Goal: Task Accomplishment & Management: Manage account settings

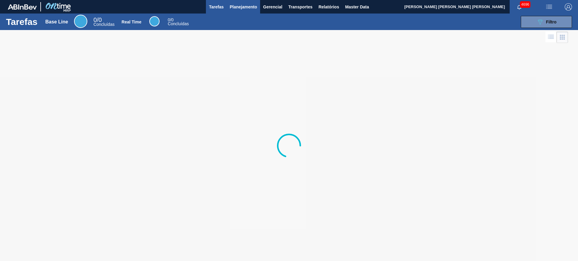
click at [231, 6] on span "Planejamento" at bounding box center [243, 6] width 27 height 7
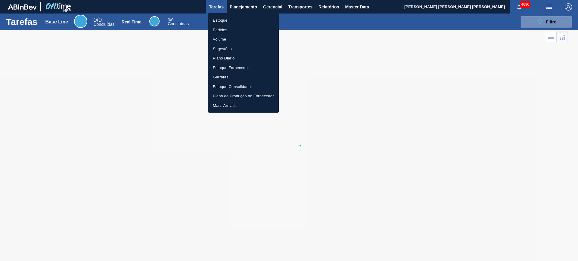
drag, startPoint x: 227, startPoint y: 19, endPoint x: 215, endPoint y: 2, distance: 20.4
click at [227, 19] on li "Estoque" at bounding box center [243, 21] width 71 height 10
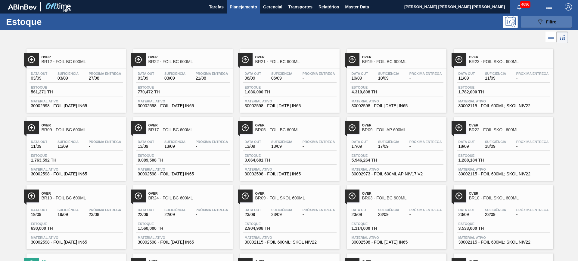
click at [533, 19] on button "089F7B8B-B2A5-4AFE-B5C0-19BA573D28AC Filtro" at bounding box center [545, 22] width 51 height 12
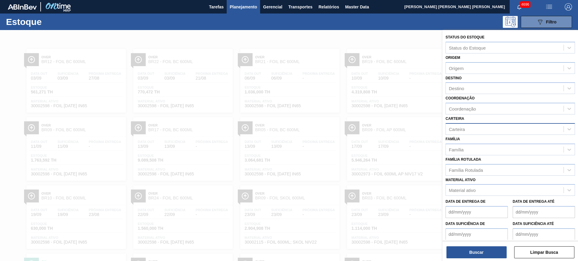
click at [483, 127] on div "Carteira" at bounding box center [505, 129] width 118 height 9
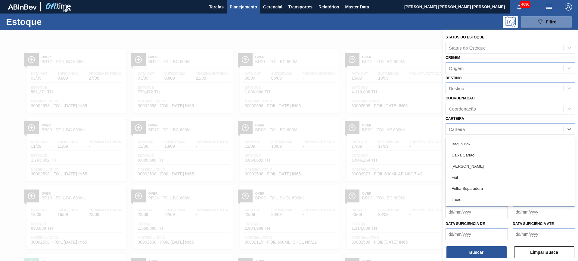
click at [479, 112] on div "Coordenação" at bounding box center [505, 109] width 118 height 9
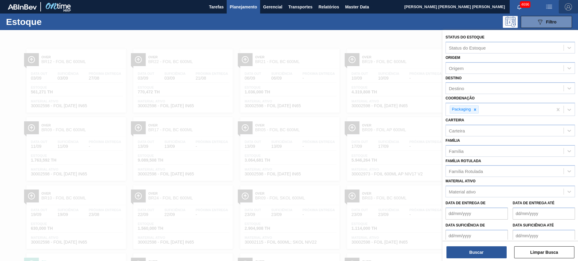
click at [566, 7] on img "button" at bounding box center [567, 6] width 7 height 7
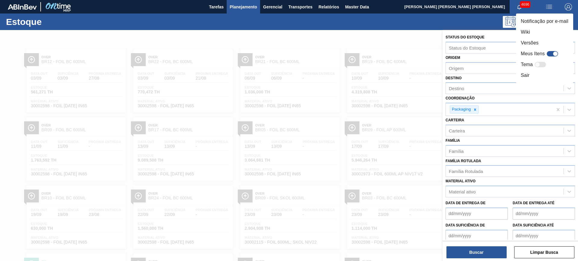
click at [554, 53] on div at bounding box center [554, 53] width 5 height 5
checkbox input "true"
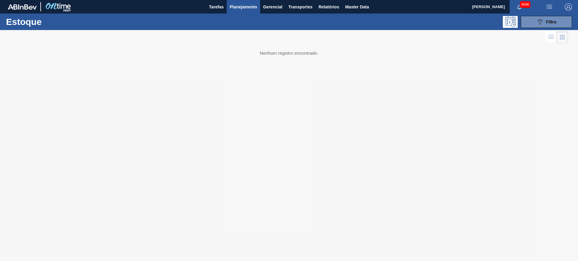
click at [568, 7] on img "button" at bounding box center [567, 6] width 7 height 7
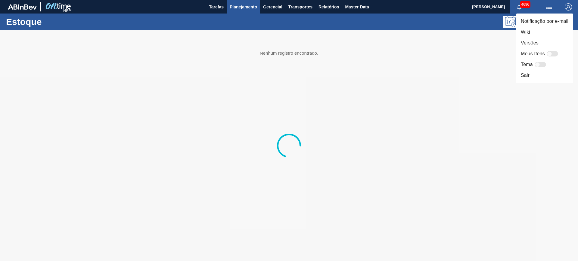
click at [545, 101] on div at bounding box center [289, 130] width 578 height 261
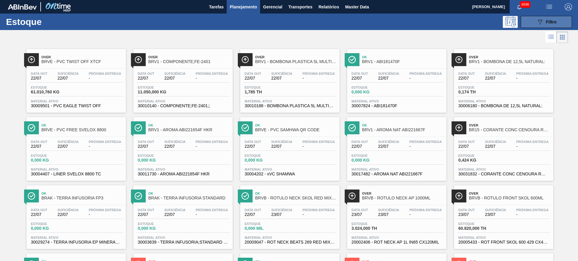
click at [532, 19] on button "089F7B8B-B2A5-4AFE-B5C0-19BA573D28AC Filtro" at bounding box center [545, 22] width 51 height 12
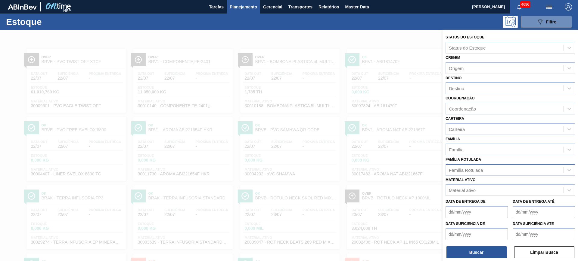
click at [480, 170] on div "Família Rotulada" at bounding box center [466, 170] width 34 height 5
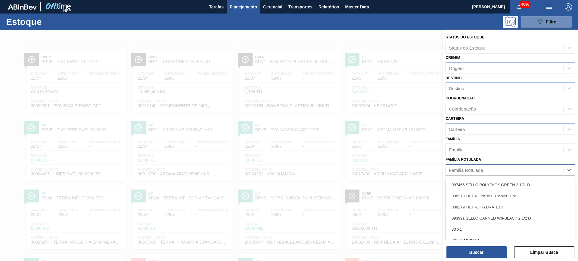
scroll to position [10, 0]
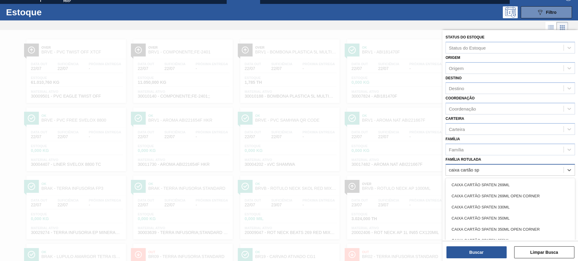
type Rotulada "caixa cartão spa"
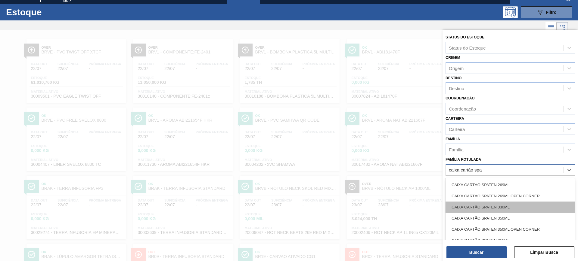
click at [530, 209] on div "CAIXA CARTÃO SPATEN 330ML" at bounding box center [509, 207] width 129 height 11
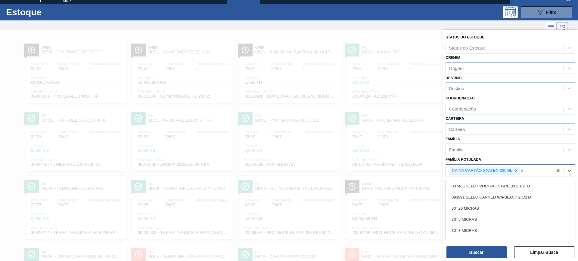
scroll to position [20, 0]
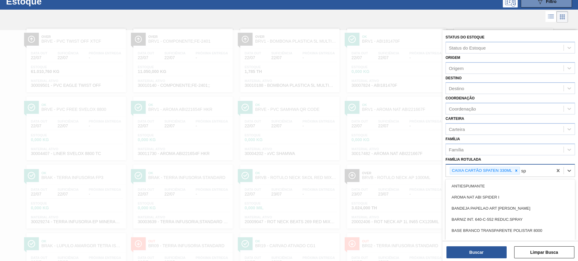
type Rotulada "s"
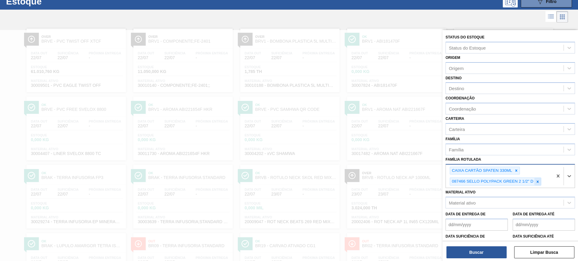
click at [538, 180] on icon at bounding box center [537, 182] width 4 height 4
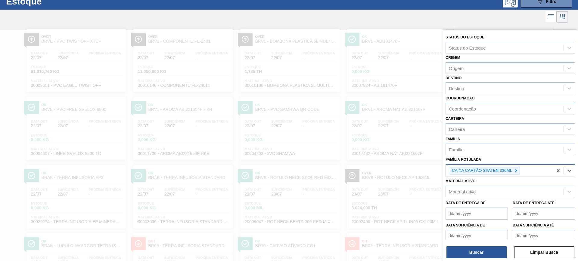
click at [476, 112] on div "Coordenação" at bounding box center [505, 109] width 118 height 9
type input "packa"
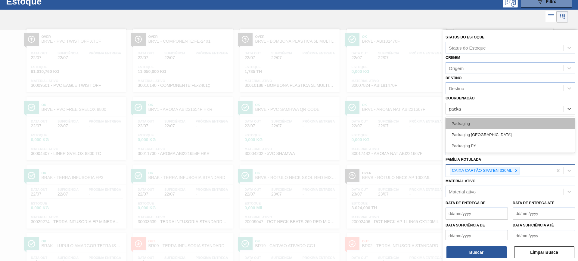
click at [486, 124] on div "Packaging" at bounding box center [509, 123] width 129 height 11
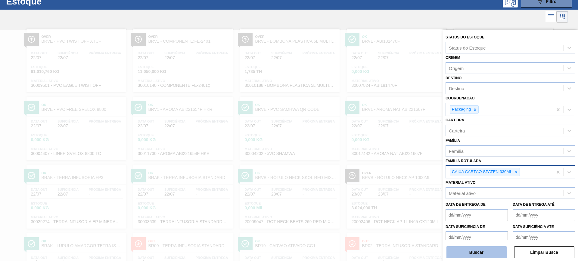
click at [472, 256] on button "Buscar" at bounding box center [476, 253] width 60 height 12
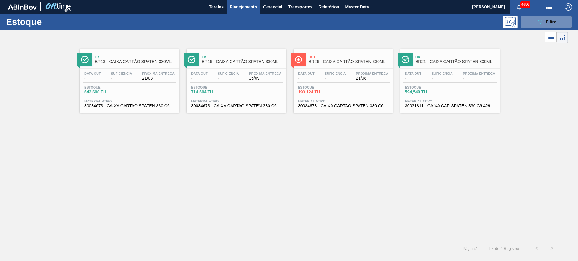
drag, startPoint x: 432, startPoint y: 76, endPoint x: 372, endPoint y: 146, distance: 92.0
click at [376, 146] on div "Ok BR13 - CAIXA CARTÃO SPATEN 330ML Data out - Suficiência - Próxima Entrega 21…" at bounding box center [289, 143] width 578 height 197
click at [544, 24] on div "089F7B8B-B2A5-4AFE-B5C0-19BA573D28AC Filtro" at bounding box center [546, 21] width 20 height 7
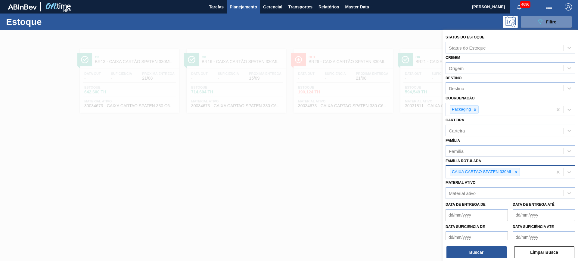
click at [527, 176] on div "CAIXA CARTÃO SPATEN 330ML" at bounding box center [499, 172] width 107 height 12
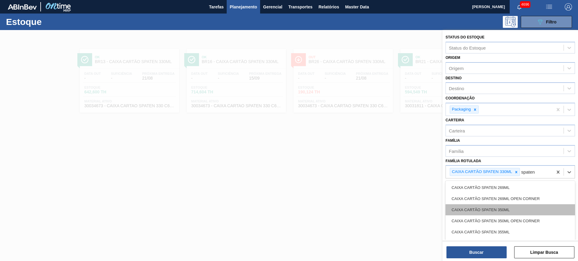
type Rotulada "spaten"
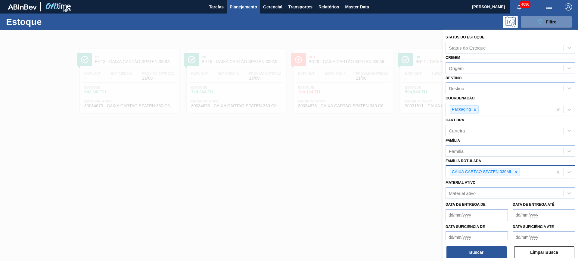
click at [534, 173] on div "CAIXA CARTÃO SPATEN 330ML" at bounding box center [499, 172] width 107 height 12
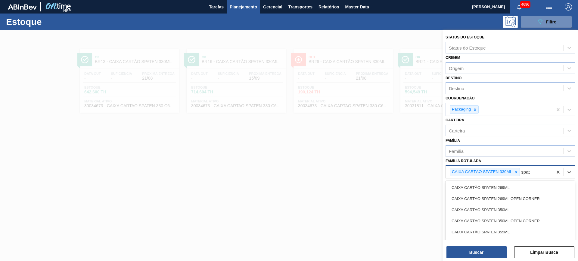
type Rotulada "spaten"
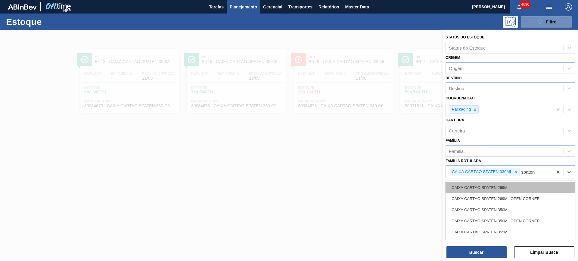
click at [533, 187] on div "CAIXA CARTÃO SPATEN 269ML" at bounding box center [509, 187] width 129 height 11
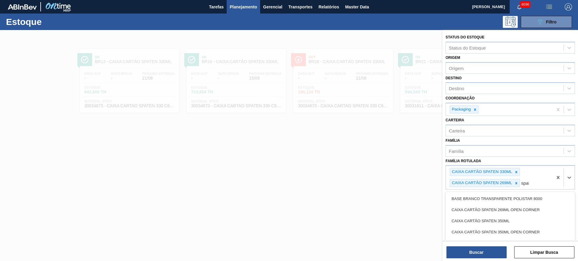
type Rotulada "spaten"
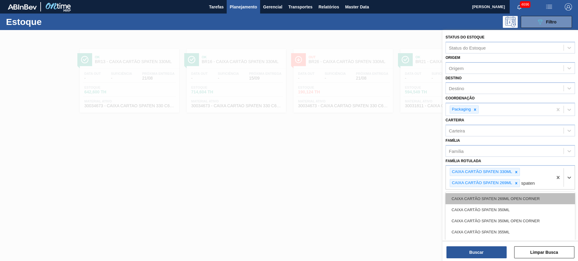
click at [527, 196] on div "CAIXA CARTÃO SPATEN 269ML OPEN CORNER" at bounding box center [509, 198] width 129 height 11
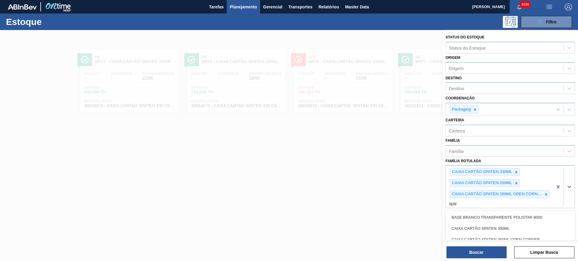
type Rotulada "spaten"
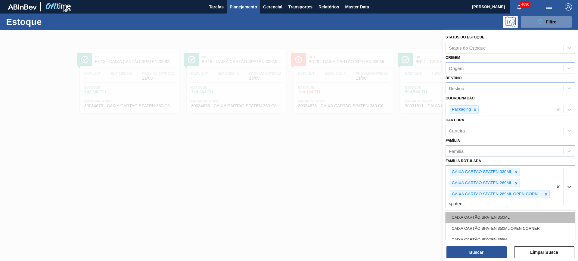
click at [518, 213] on div "CAIXA CARTÃO SPATEN 350ML" at bounding box center [509, 217] width 129 height 11
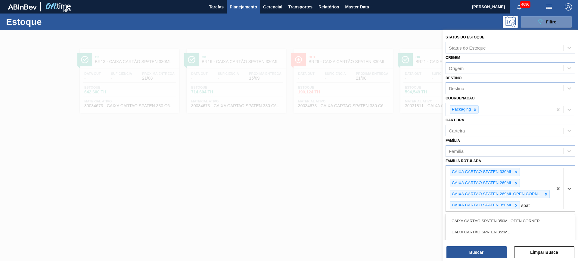
type Rotulada "spaten"
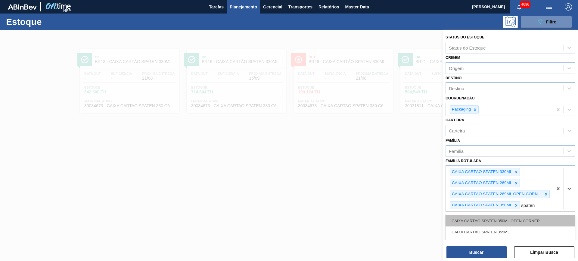
click at [517, 219] on div "CAIXA CARTÃO SPATEN 350ML OPEN CORNER" at bounding box center [509, 221] width 129 height 11
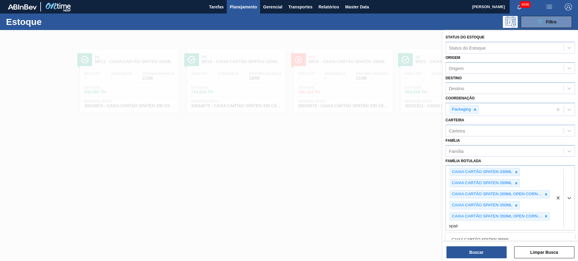
type Rotulada "spaten"
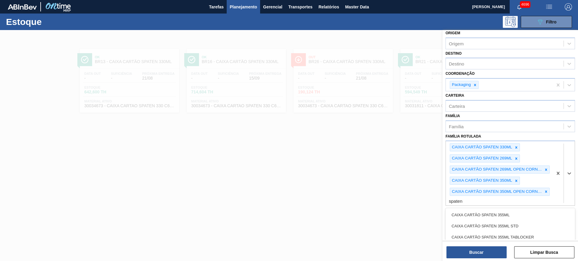
scroll to position [38, 0]
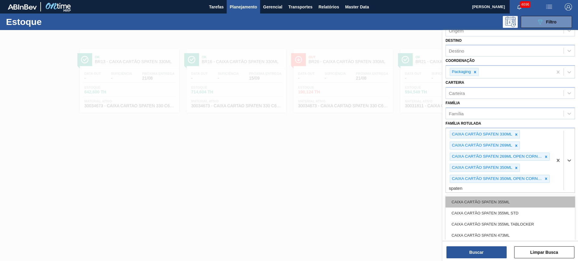
click at [500, 203] on div "CAIXA CARTÃO SPATEN 355ML" at bounding box center [509, 202] width 129 height 11
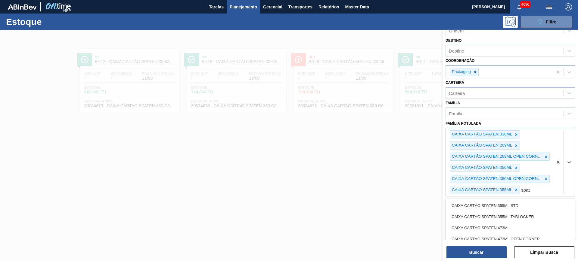
type Rotulada "spaten"
click at [495, 207] on div "CAIXA CARTÃO SPATEN 355ML STD" at bounding box center [509, 205] width 129 height 11
type Rotulada "spaten"
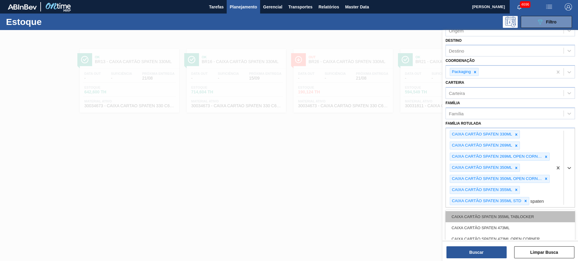
click at [492, 215] on div "CAIXA CARTÃO SPATEN 355ML TABLOCKER" at bounding box center [509, 217] width 129 height 11
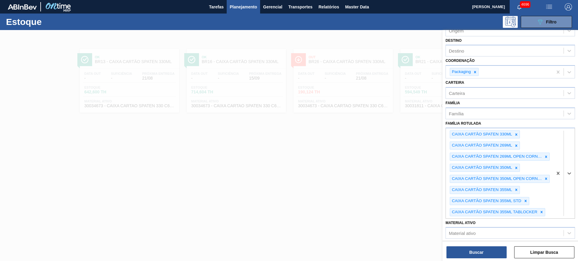
click at [496, 260] on div "Status do Estoque Status do Estoque Origem Origem Destino Destino Coordenação P…" at bounding box center [509, 146] width 135 height 233
click at [489, 252] on button "Buscar" at bounding box center [476, 253] width 60 height 12
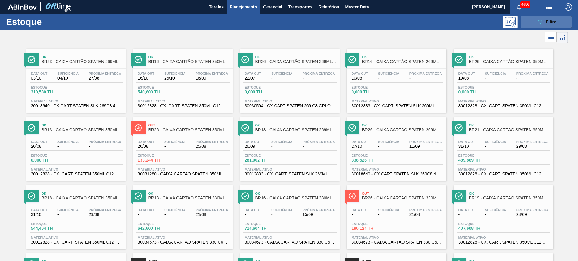
click at [548, 27] on button "089F7B8B-B2A5-4AFE-B5C0-19BA573D28AC Filtro" at bounding box center [545, 22] width 51 height 12
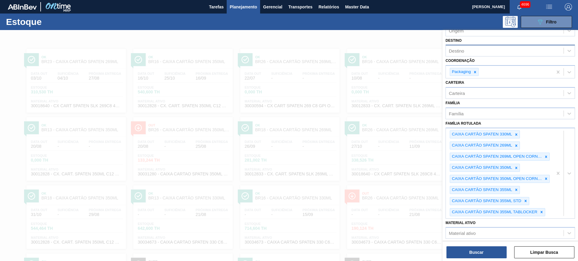
click at [474, 51] on div "Destino" at bounding box center [505, 51] width 118 height 9
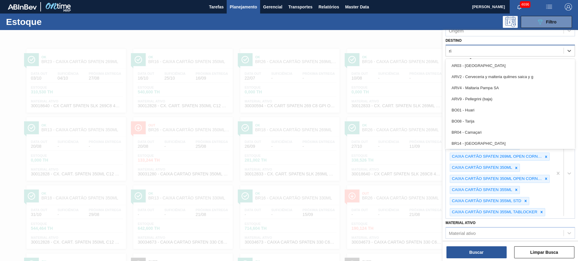
type input "rio"
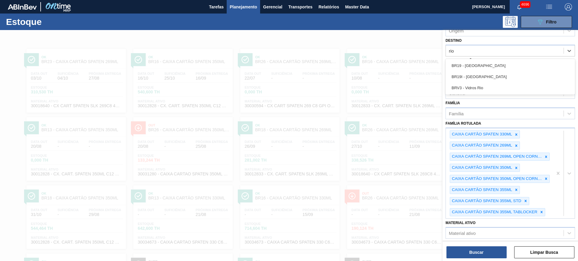
click at [477, 61] on div "BR19 - Nova Rio" at bounding box center [509, 65] width 129 height 11
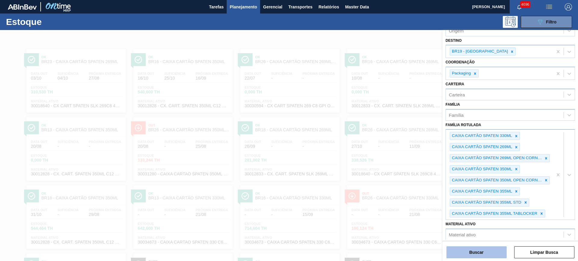
click at [479, 248] on button "Buscar" at bounding box center [476, 253] width 60 height 12
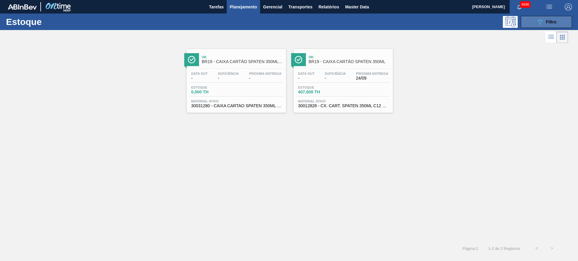
click at [546, 23] on span "Filtro" at bounding box center [551, 22] width 11 height 5
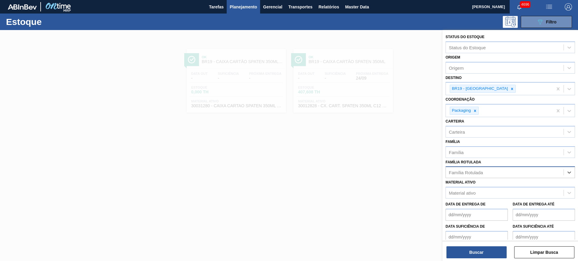
scroll to position [0, 0]
click at [510, 87] on icon at bounding box center [512, 89] width 4 height 4
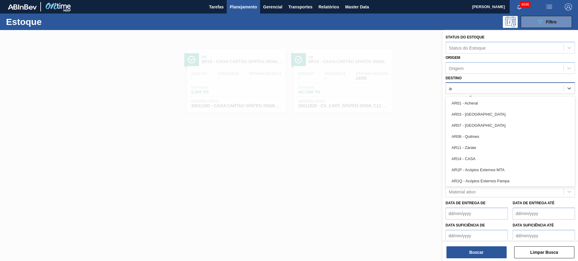
type input "agud"
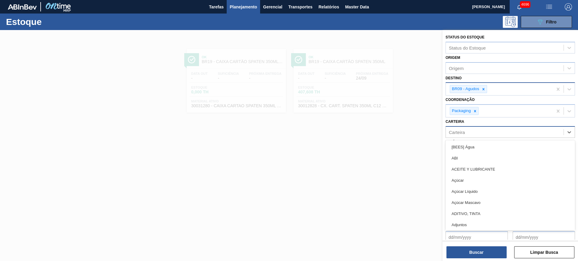
click at [482, 130] on div "Carteira" at bounding box center [505, 132] width 118 height 9
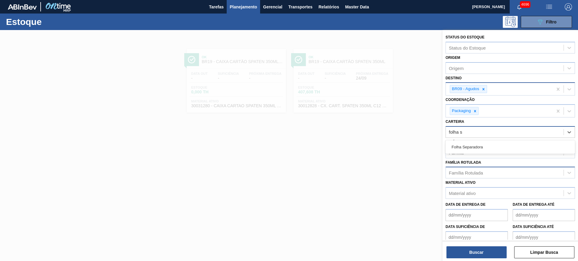
type input "folha se"
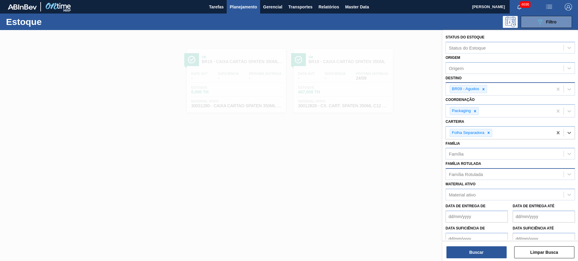
click at [488, 246] on div "Buscar Limpar Busca" at bounding box center [509, 249] width 135 height 17
click at [467, 253] on button "Buscar" at bounding box center [476, 253] width 60 height 12
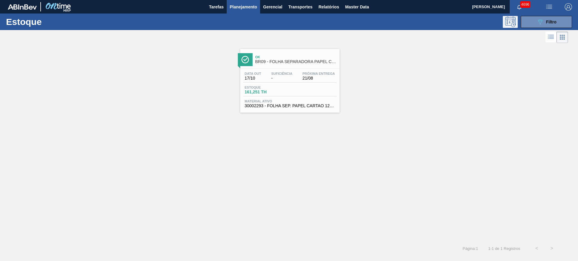
click at [517, 21] on button at bounding box center [509, 22] width 15 height 12
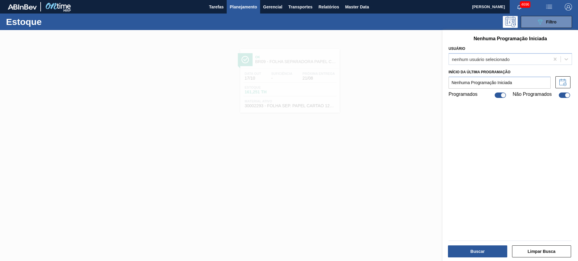
click at [538, 30] on div "Nenhuma Programação Iniciada Usuário nenhum usuário selecionado Início da Últim…" at bounding box center [509, 146] width 135 height 233
click at [534, 26] on button "089F7B8B-B2A5-4AFE-B5C0-19BA573D28AC Filtro" at bounding box center [545, 22] width 51 height 12
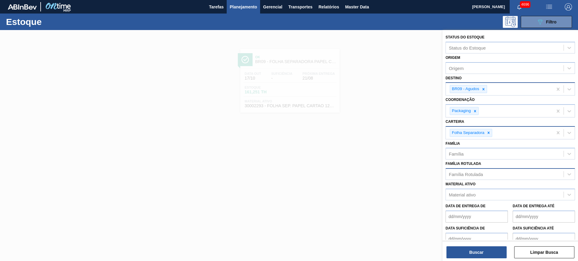
click at [492, 134] on div "Folha Separadora" at bounding box center [470, 133] width 42 height 8
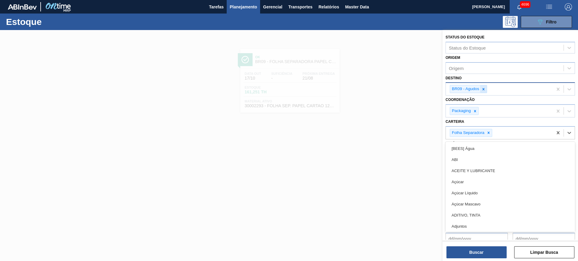
click at [483, 89] on icon at bounding box center [483, 89] width 2 height 2
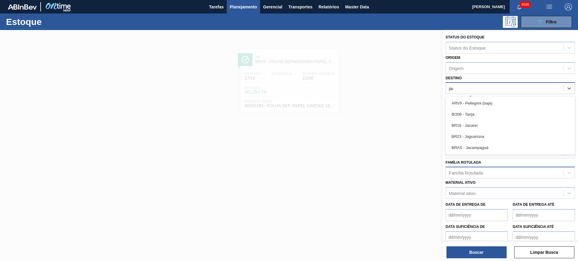
type input "jaca"
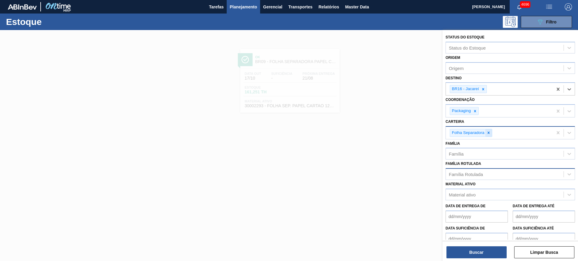
click at [490, 133] on icon at bounding box center [488, 133] width 4 height 4
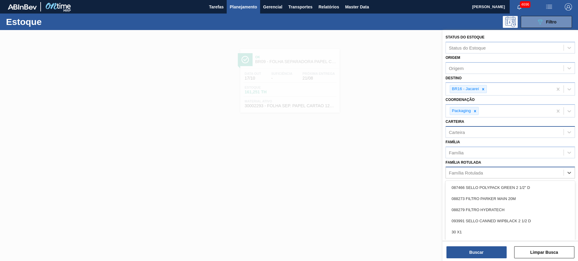
click at [489, 172] on div "Família Rotulada" at bounding box center [505, 173] width 118 height 9
type Rotulada "caixa papelão orig"
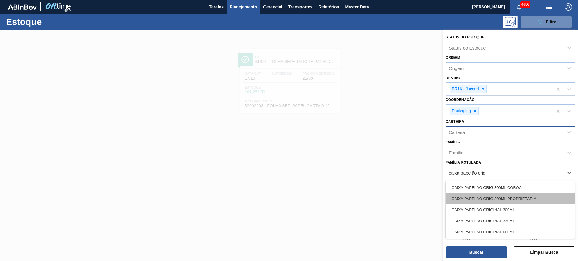
click at [510, 198] on div "CAIXA PAPELÃO ORIG 300ML PROPRIETÁRIA" at bounding box center [509, 198] width 129 height 11
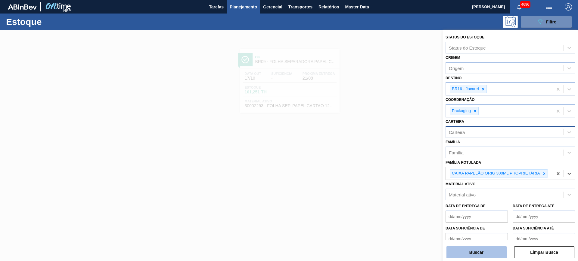
click at [497, 249] on button "Buscar" at bounding box center [476, 253] width 60 height 12
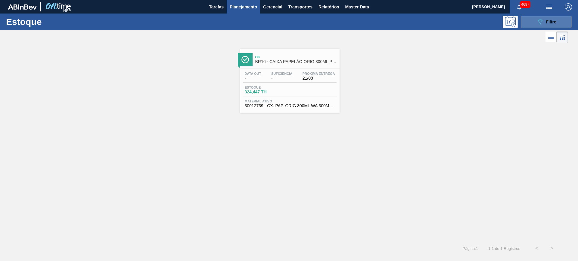
click at [532, 21] on button "089F7B8B-B2A5-4AFE-B5C0-19BA573D28AC Filtro" at bounding box center [545, 22] width 51 height 12
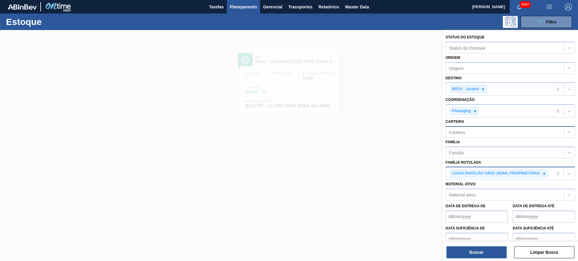
click at [548, 174] on div "CAIXA PAPELÃO ORIG 300ML PROPRIETÁRIA" at bounding box center [499, 174] width 107 height 12
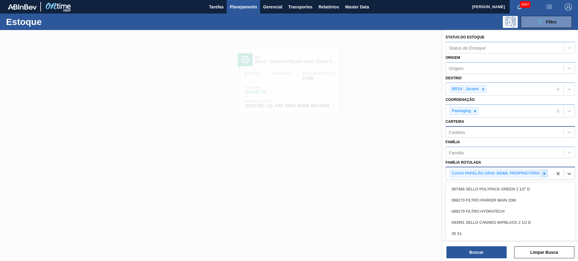
click at [545, 174] on icon at bounding box center [544, 174] width 2 height 2
type Rotulada "spaten 330"
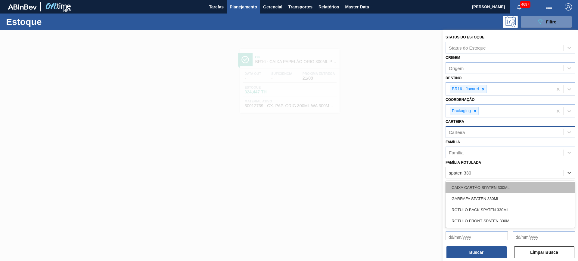
click at [503, 187] on div "CAIXA CARTÃO SPATEN 330ML" at bounding box center [509, 187] width 129 height 11
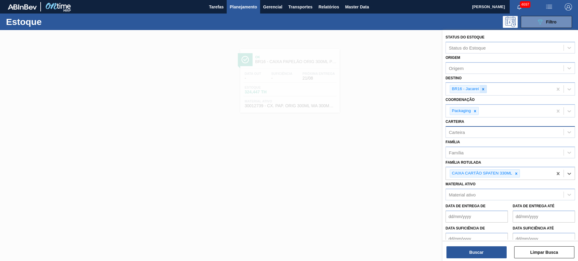
click at [484, 92] on div at bounding box center [483, 89] width 7 height 8
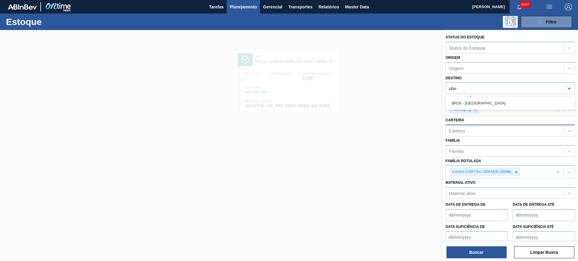
type input "uber"
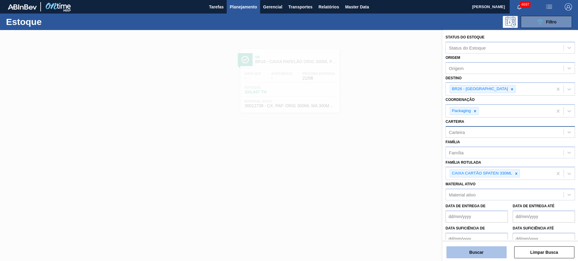
click at [481, 253] on button "Buscar" at bounding box center [476, 253] width 60 height 12
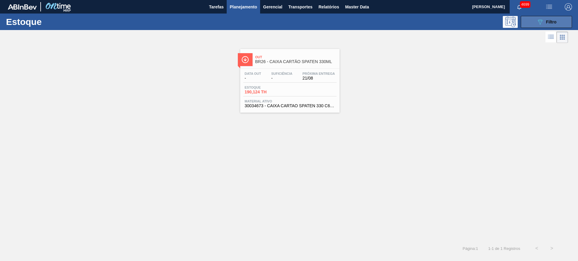
click at [535, 23] on button "089F7B8B-B2A5-4AFE-B5C0-19BA573D28AC Filtro" at bounding box center [545, 22] width 51 height 12
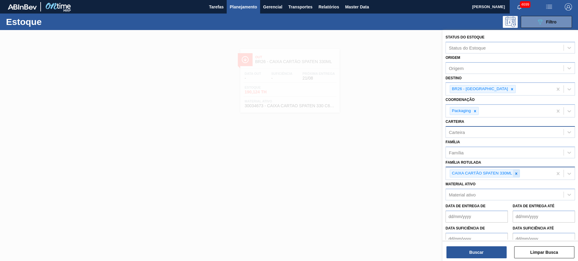
click at [517, 172] on icon at bounding box center [516, 174] width 4 height 4
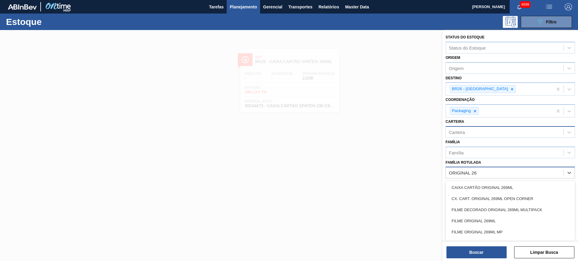
type Rotulada "ORIGINAL 269"
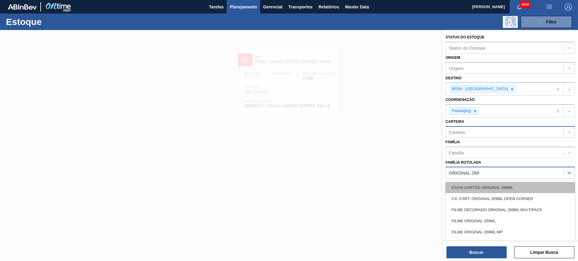
click at [517, 185] on div "CAIXA CARTÃO ORIGINAL 269ML" at bounding box center [509, 187] width 129 height 11
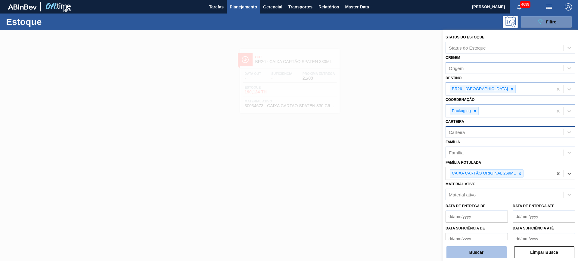
click at [483, 254] on button "Buscar" at bounding box center [476, 253] width 60 height 12
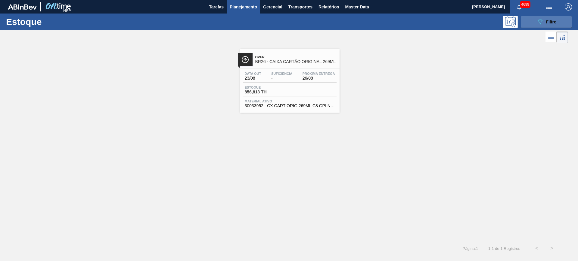
click at [534, 20] on button "089F7B8B-B2A5-4AFE-B5C0-19BA573D28AC Filtro" at bounding box center [545, 22] width 51 height 12
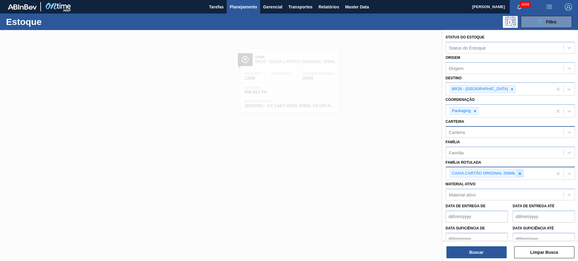
click at [519, 174] on icon at bounding box center [519, 174] width 4 height 4
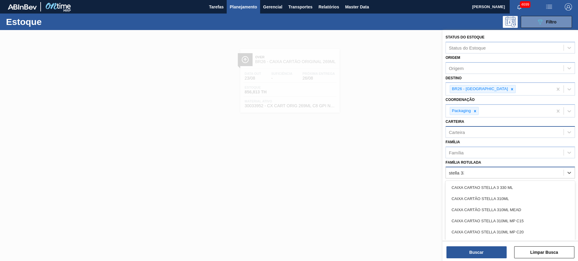
type Rotulada "stella 330"
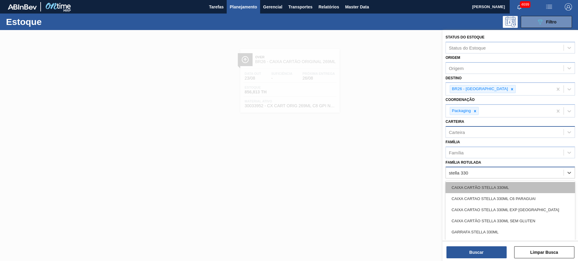
click at [531, 190] on div "CAIXA CARTÃO STELLA 330ML" at bounding box center [509, 187] width 129 height 11
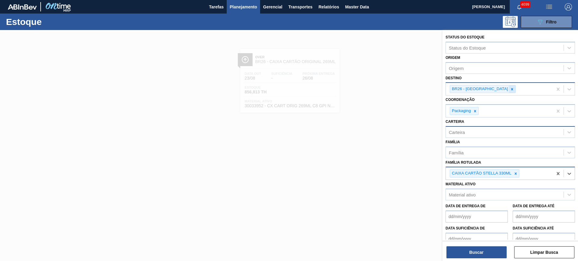
click at [510, 90] on icon at bounding box center [512, 89] width 4 height 4
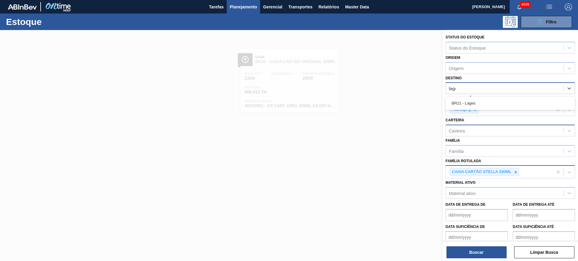
type input "lages"
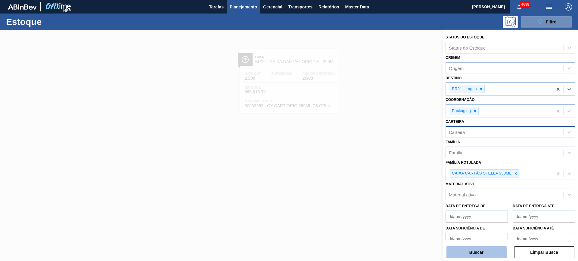
click at [484, 255] on button "Buscar" at bounding box center [476, 253] width 60 height 12
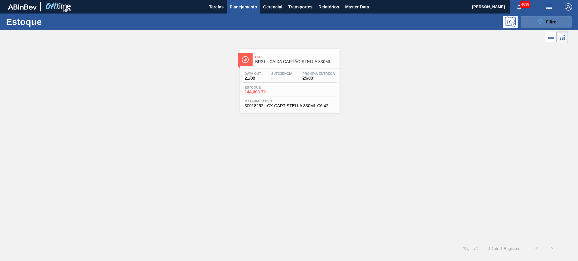
click at [537, 23] on icon "089F7B8B-B2A5-4AFE-B5C0-19BA573D28AC" at bounding box center [539, 21] width 7 height 7
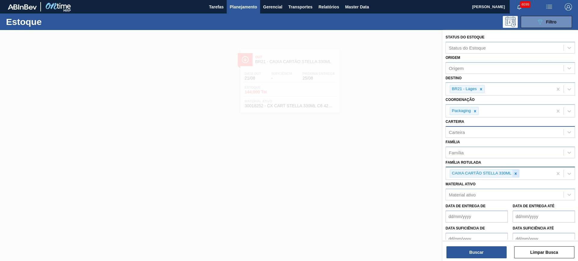
click at [516, 173] on icon at bounding box center [515, 174] width 4 height 4
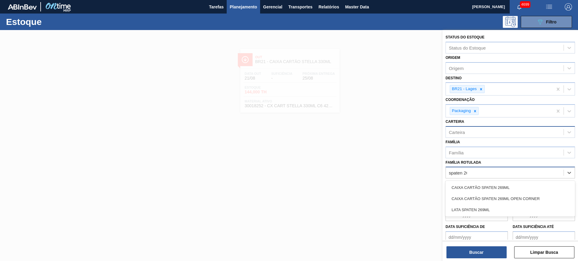
type Rotulada "spaten 269"
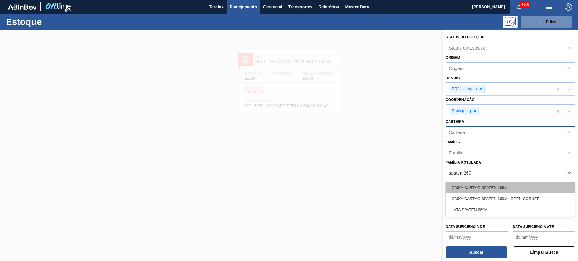
click at [521, 188] on div "CAIXA CARTÃO SPATEN 269ML" at bounding box center [509, 187] width 129 height 11
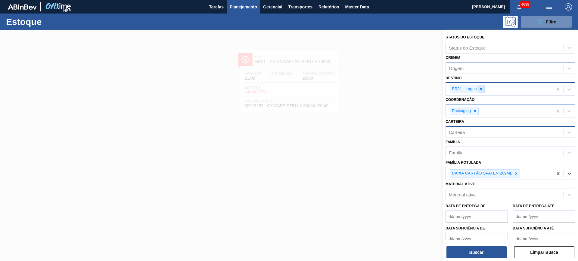
click at [483, 91] on icon at bounding box center [481, 89] width 4 height 4
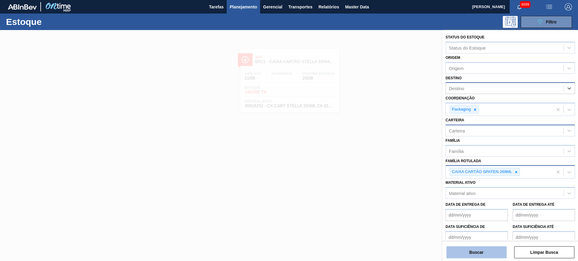
click at [484, 252] on button "Buscar" at bounding box center [476, 253] width 60 height 12
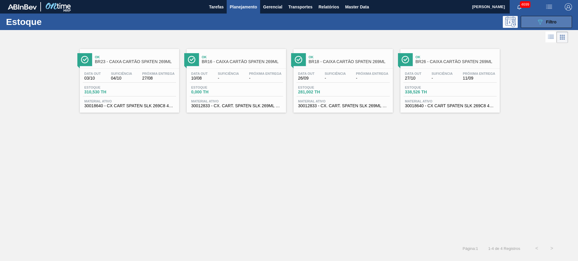
click at [535, 21] on button "089F7B8B-B2A5-4AFE-B5C0-19BA573D28AC Filtro" at bounding box center [545, 22] width 51 height 12
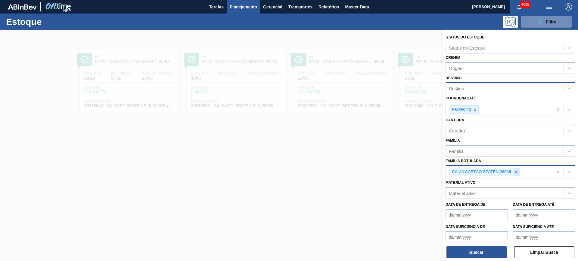
click at [516, 174] on icon at bounding box center [516, 172] width 4 height 4
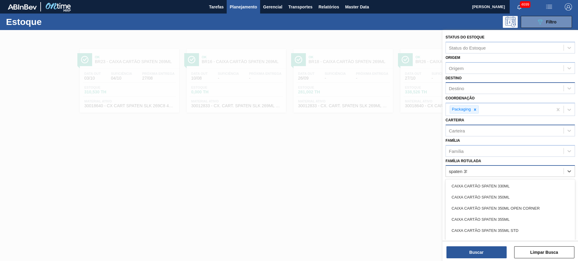
type Rotulada "spaten 350"
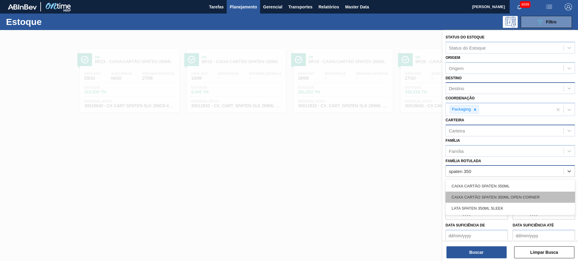
click at [522, 192] on div "CAIXA CARTÃO SPATEN 350ML OPEN CORNER" at bounding box center [509, 197] width 129 height 11
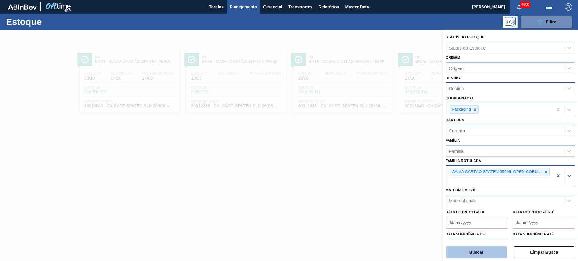
click at [486, 247] on button "Buscar" at bounding box center [476, 253] width 60 height 12
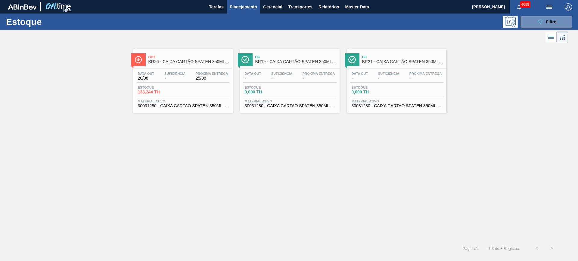
drag, startPoint x: 286, startPoint y: 64, endPoint x: 418, endPoint y: 156, distance: 160.7
click at [419, 156] on div "Out BR26 - CAIXA CARTÃO SPATEN 350ML OPEN CORNER Data out 20/08 Suficiência - P…" at bounding box center [289, 143] width 578 height 197
click at [546, 22] on span "Filtro" at bounding box center [551, 22] width 11 height 5
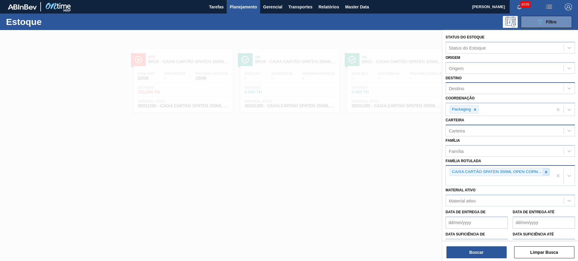
click at [545, 172] on icon at bounding box center [546, 172] width 4 height 4
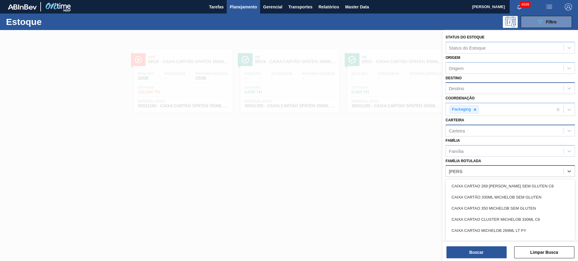
type Rotulada "michelo"
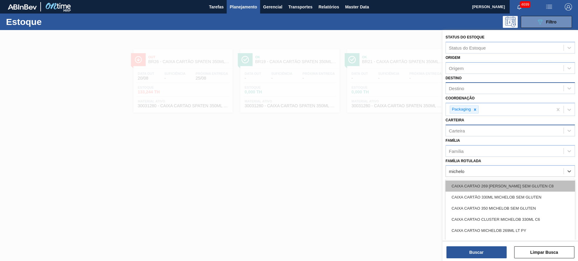
click at [542, 184] on div "CAIXA CARTAO 269 MICHELOB SEM GLUTEN C8" at bounding box center [509, 186] width 129 height 11
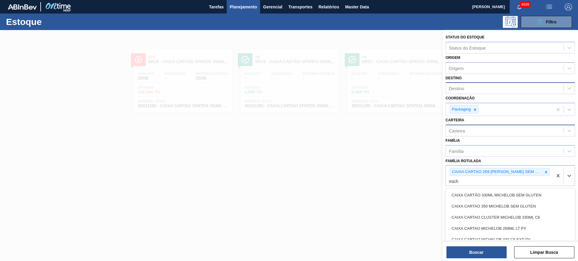
type Rotulada "miche"
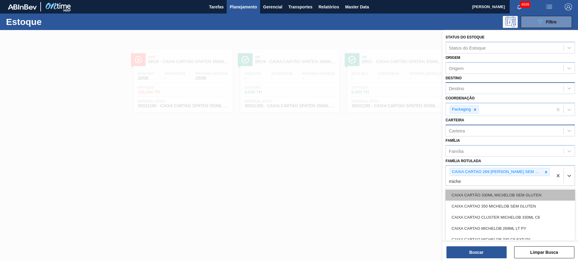
click at [538, 199] on div "CAIXA CARTÃO 330ML MICHELOB SEM GLUTEN" at bounding box center [509, 195] width 129 height 11
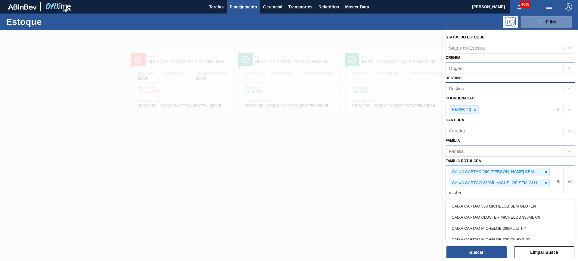
type Rotulada "michel"
click at [538, 208] on div "CAIXA CARTAO 350 MICHELOB SEM GLUTEN" at bounding box center [509, 206] width 129 height 11
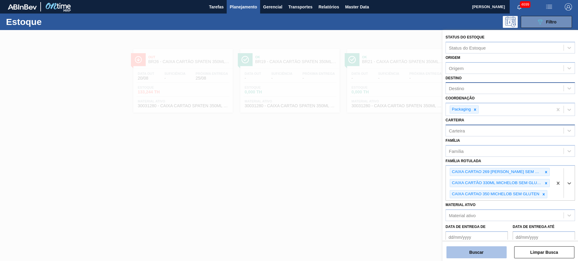
click at [491, 251] on button "Buscar" at bounding box center [476, 253] width 60 height 12
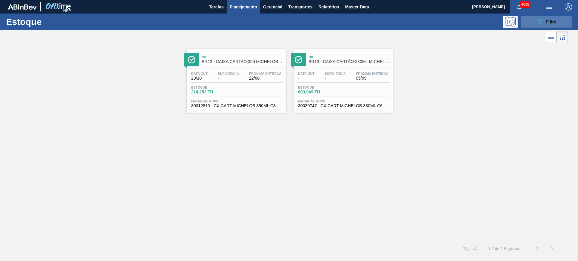
click at [554, 20] on span "Filtro" at bounding box center [551, 22] width 11 height 5
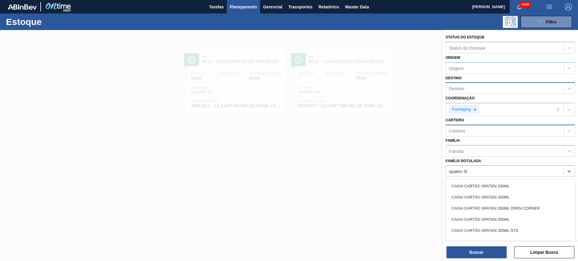
type Rotulada "spaten 350"
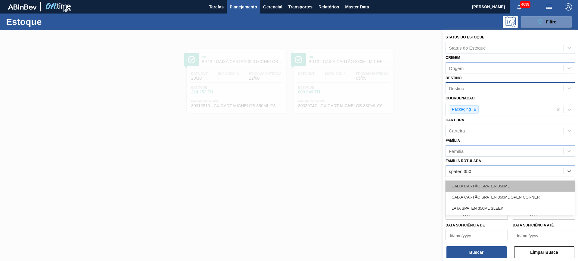
click at [537, 186] on div "CAIXA CARTÃO SPATEN 350ML" at bounding box center [509, 186] width 129 height 11
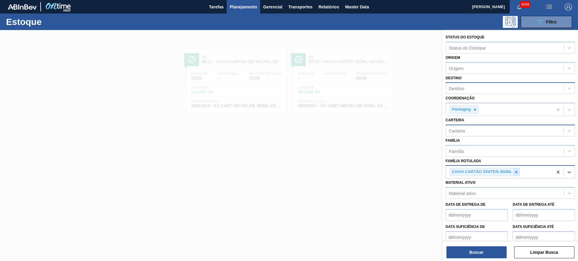
click at [514, 173] on icon at bounding box center [516, 172] width 4 height 4
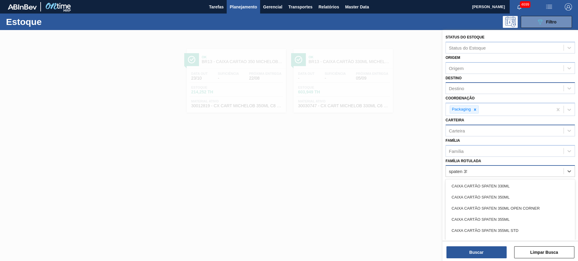
type Rotulada "spaten 350"
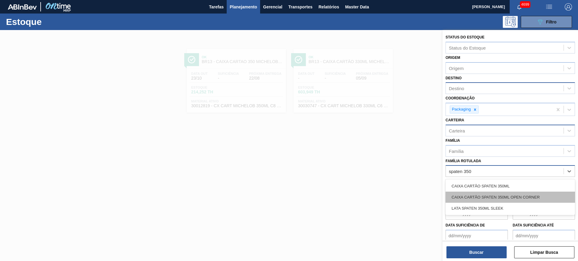
click at [514, 194] on div "CAIXA CARTÃO SPATEN 350ML OPEN CORNER" at bounding box center [509, 197] width 129 height 11
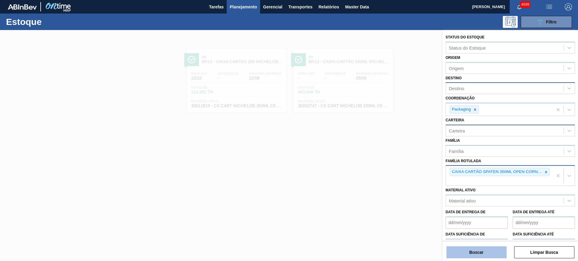
click at [479, 254] on button "Buscar" at bounding box center [476, 253] width 60 height 12
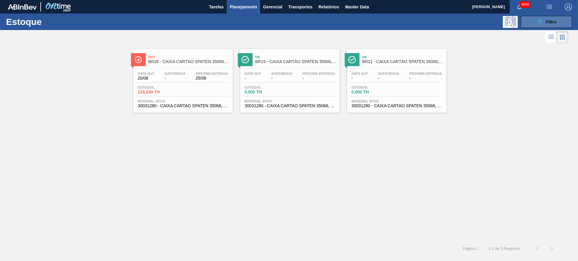
drag, startPoint x: 546, startPoint y: 23, endPoint x: 546, endPoint y: 26, distance: 3.6
click at [546, 23] on span "Filtro" at bounding box center [551, 22] width 11 height 5
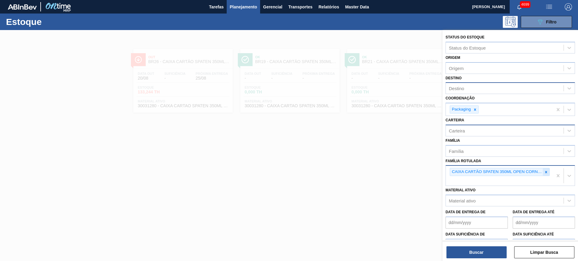
click at [546, 173] on icon at bounding box center [546, 172] width 4 height 4
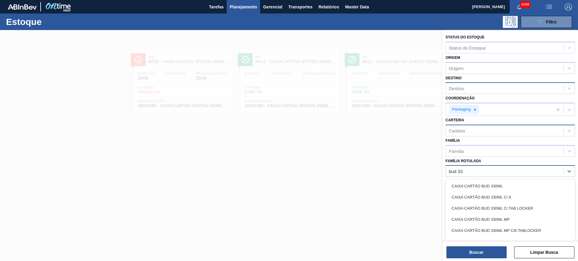
type Rotulada "bud 330"
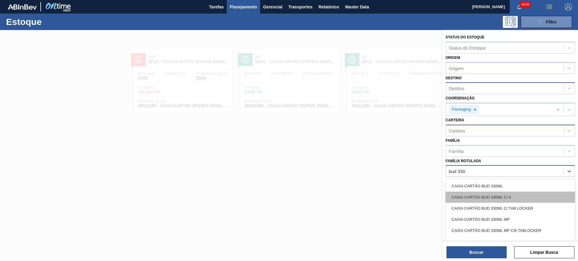
click at [531, 199] on div "CAIXA CARTÃO BUD 330ML C/ 6" at bounding box center [509, 197] width 129 height 11
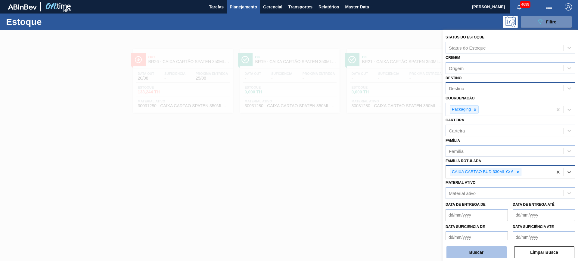
click at [496, 252] on button "Buscar" at bounding box center [476, 253] width 60 height 12
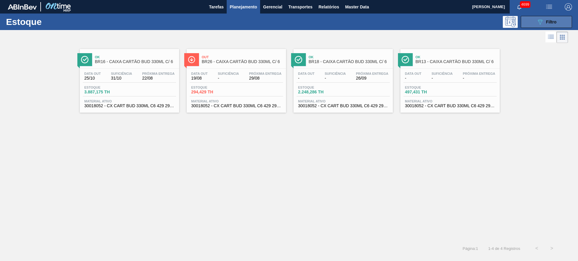
click at [550, 20] on span "Filtro" at bounding box center [551, 22] width 11 height 5
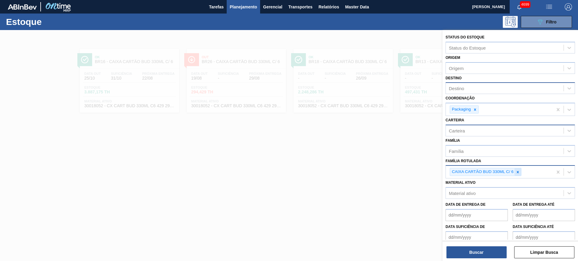
click at [516, 171] on icon at bounding box center [517, 172] width 4 height 4
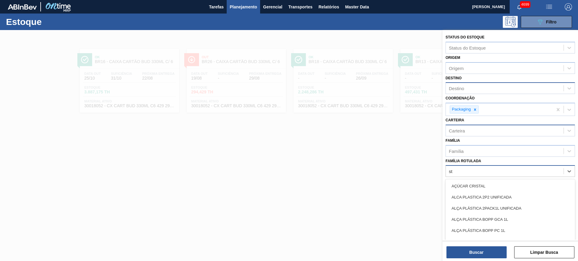
type Rotulada "s"
type Rotulada "pure"
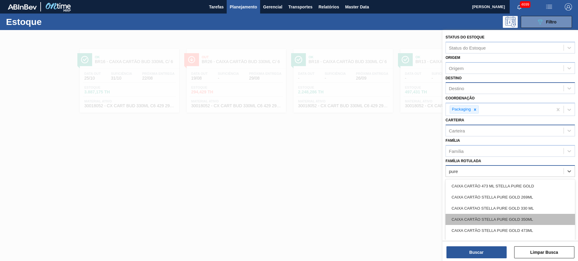
click at [551, 217] on div "CAIXA CARTÃO STELLA PURE GOLD 350ML" at bounding box center [509, 219] width 129 height 11
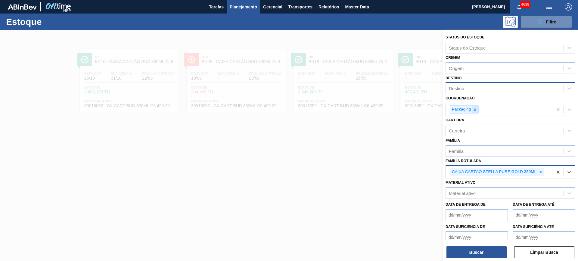
click at [476, 110] on icon at bounding box center [475, 110] width 4 height 4
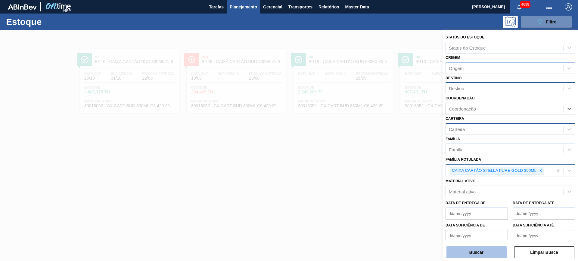
click at [495, 252] on button "Buscar" at bounding box center [476, 253] width 60 height 12
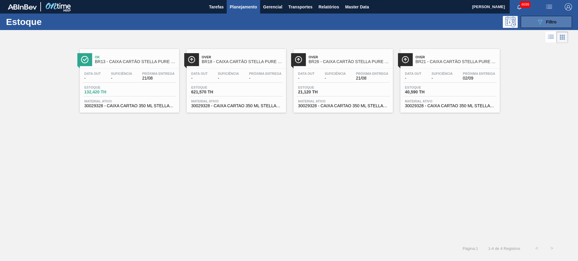
click at [546, 25] on div "089F7B8B-B2A5-4AFE-B5C0-19BA573D28AC Filtro" at bounding box center [546, 21] width 20 height 7
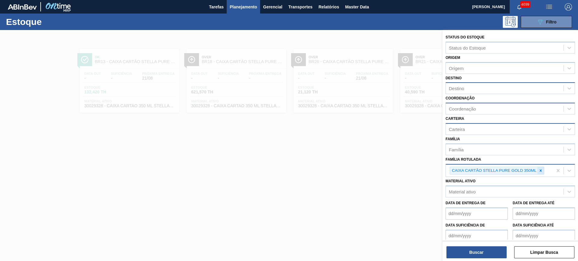
click at [539, 170] on icon at bounding box center [540, 171] width 4 height 4
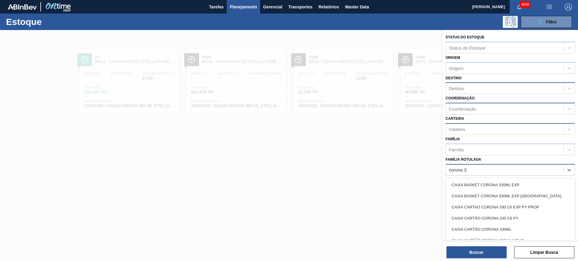
type Rotulada "corona 330"
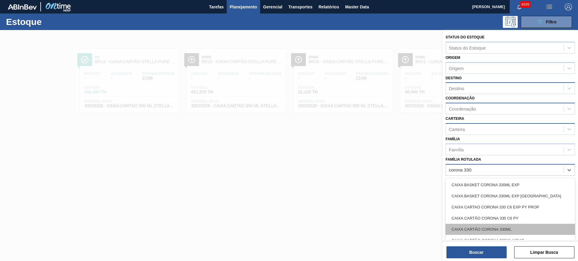
click at [537, 228] on div "CAIXA CARTÃO CORONA 330ML" at bounding box center [509, 229] width 129 height 11
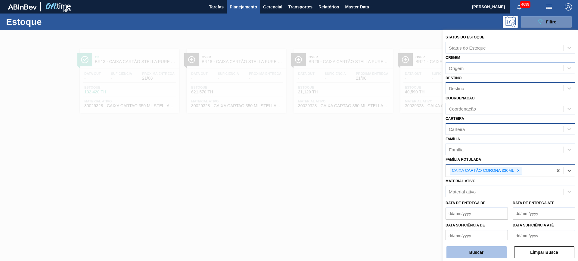
click at [490, 253] on button "Buscar" at bounding box center [476, 253] width 60 height 12
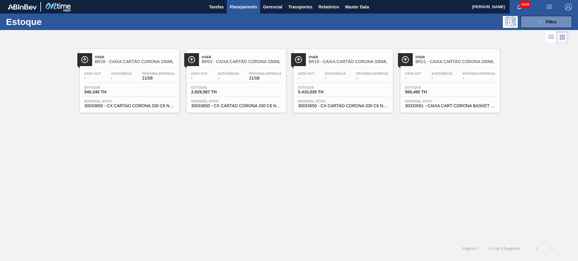
drag, startPoint x: 545, startPoint y: 21, endPoint x: 543, endPoint y: 42, distance: 20.9
click at [546, 21] on span "Filtro" at bounding box center [551, 22] width 11 height 5
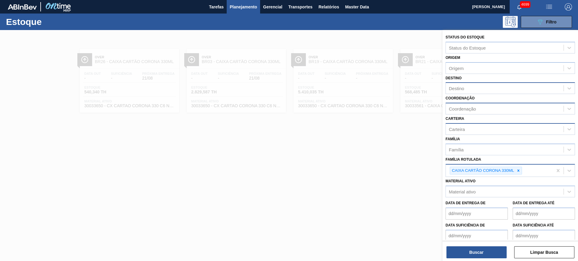
click at [519, 171] on icon at bounding box center [518, 171] width 4 height 4
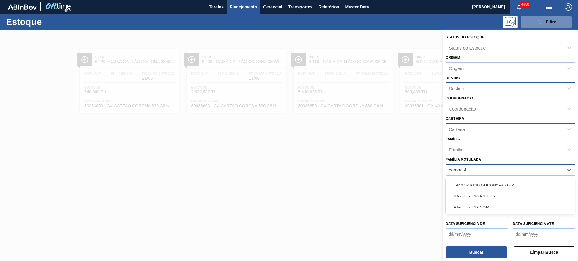
type Rotulada "corona 473"
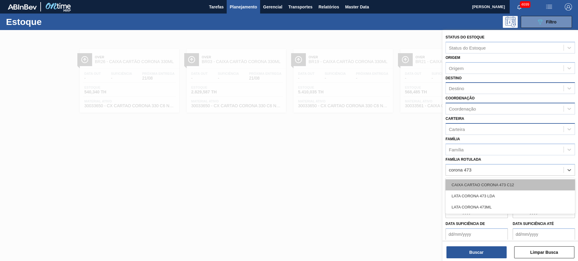
click at [519, 184] on div "CAIXA CARTAO CORONA 473 C12" at bounding box center [509, 185] width 129 height 11
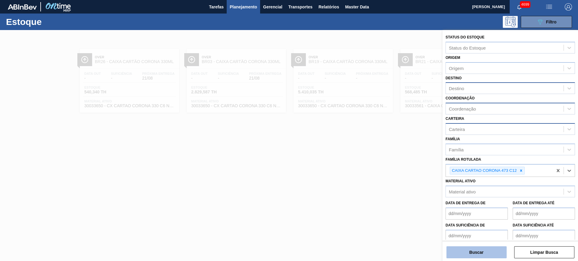
click at [487, 253] on button "Buscar" at bounding box center [476, 253] width 60 height 12
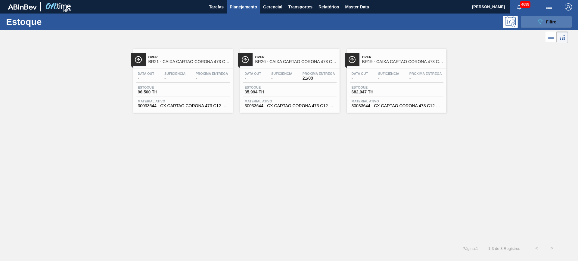
click at [539, 21] on icon "089F7B8B-B2A5-4AFE-B5C0-19BA573D28AC" at bounding box center [539, 21] width 7 height 7
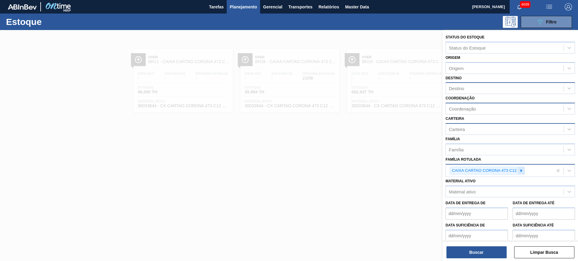
click at [521, 170] on icon at bounding box center [521, 171] width 4 height 4
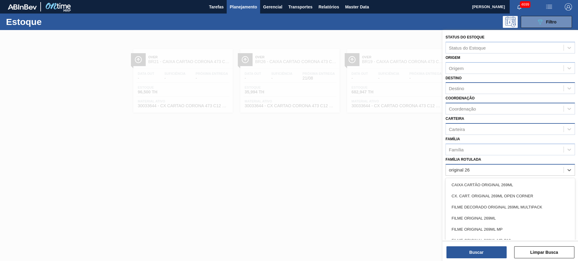
type Rotulada "original 269"
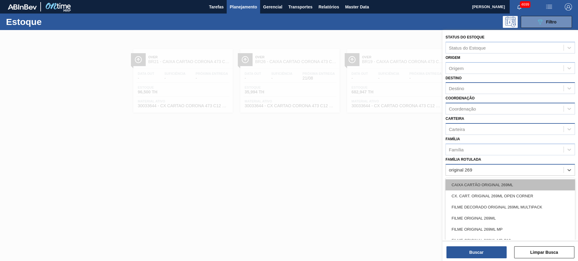
click at [517, 188] on div "CAIXA CARTÃO ORIGINAL 269ML" at bounding box center [509, 185] width 129 height 11
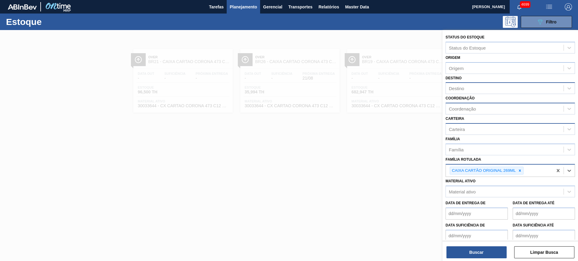
click at [490, 128] on div "Carteira" at bounding box center [505, 129] width 118 height 9
type input "packa"
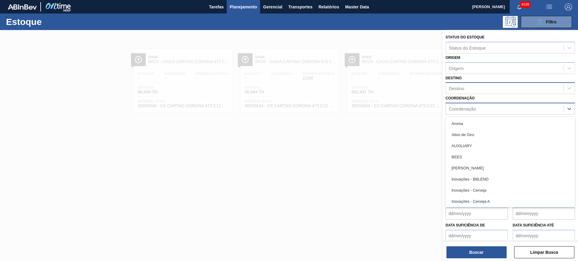
click at [486, 107] on div "Coordenação" at bounding box center [505, 109] width 118 height 9
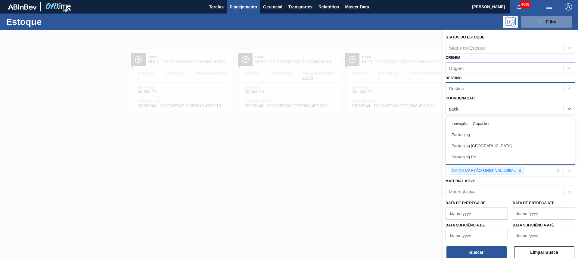
type input "packag"
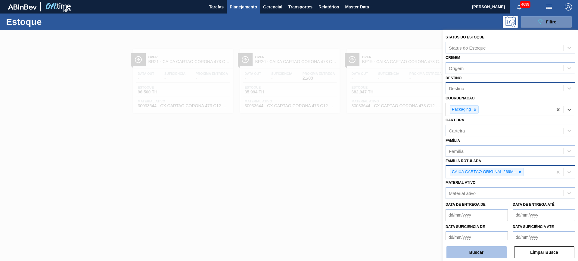
click at [489, 252] on button "Buscar" at bounding box center [476, 253] width 60 height 12
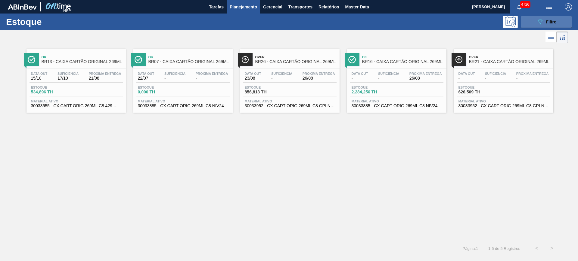
click at [543, 24] on icon "089F7B8B-B2A5-4AFE-B5C0-19BA573D28AC" at bounding box center [539, 21] width 7 height 7
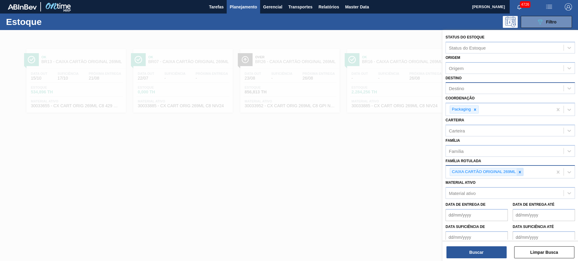
click at [520, 174] on div at bounding box center [519, 172] width 7 height 8
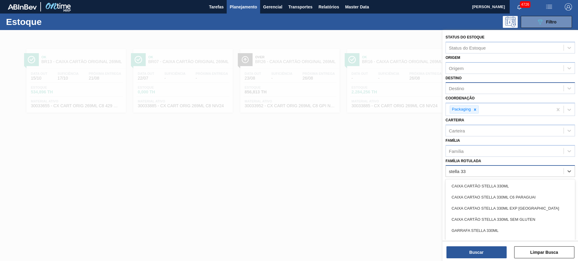
type Rotulada "stella 330"
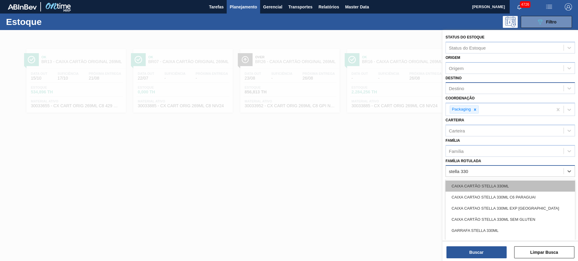
click at [522, 181] on div "CAIXA CARTÃO STELLA 330ML" at bounding box center [509, 186] width 129 height 11
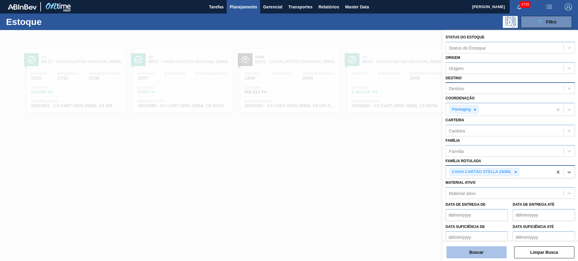
click at [495, 250] on button "Buscar" at bounding box center [476, 253] width 60 height 12
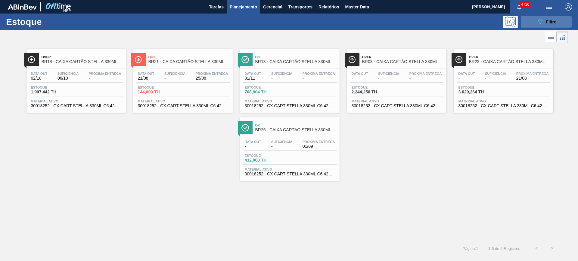
click at [528, 22] on button "089F7B8B-B2A5-4AFE-B5C0-19BA573D28AC Filtro" at bounding box center [545, 22] width 51 height 12
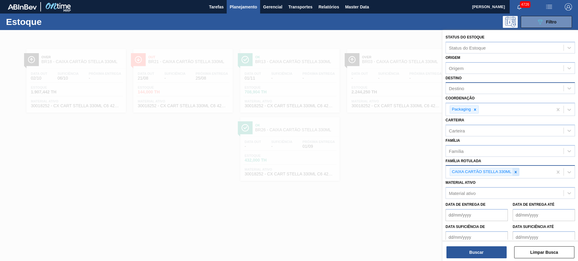
click at [516, 174] on icon at bounding box center [515, 172] width 4 height 4
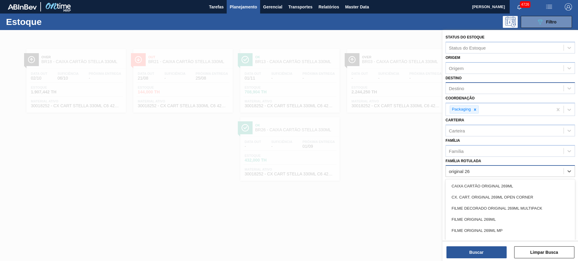
type Rotulada "original 269"
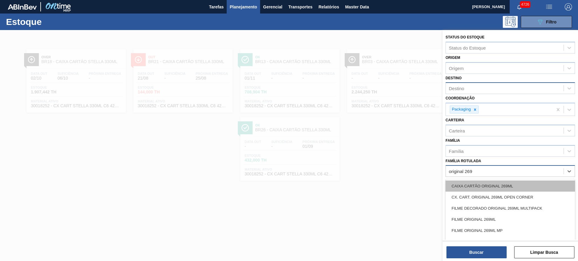
click at [514, 183] on div "CAIXA CARTÃO ORIGINAL 269ML" at bounding box center [509, 186] width 129 height 11
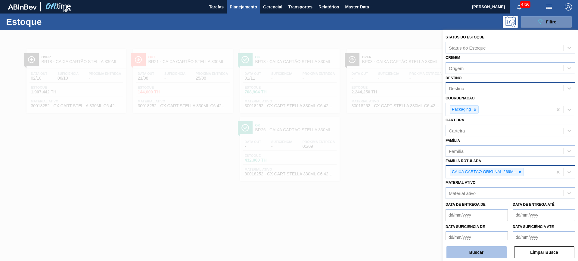
click at [492, 250] on button "Buscar" at bounding box center [476, 253] width 60 height 12
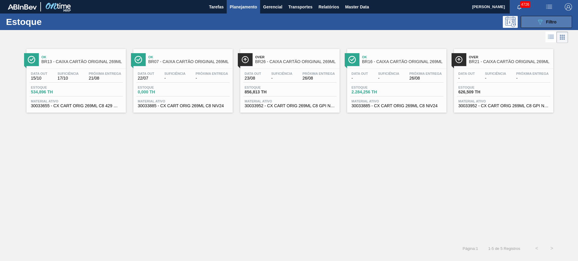
click at [544, 19] on div "089F7B8B-B2A5-4AFE-B5C0-19BA573D28AC Filtro" at bounding box center [546, 21] width 20 height 7
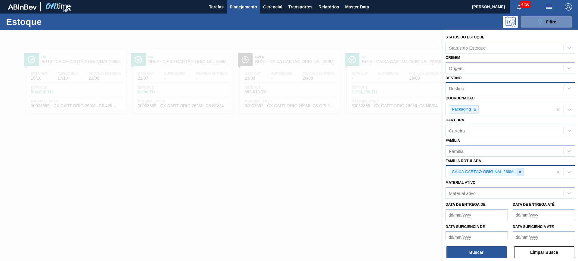
click at [520, 169] on div at bounding box center [519, 172] width 7 height 8
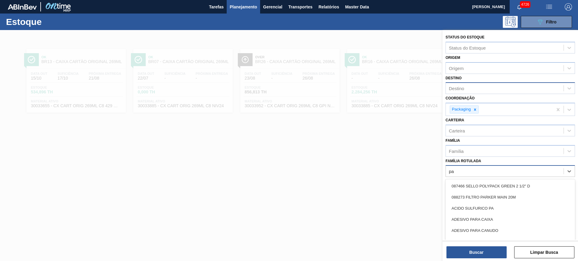
type Rotulada "pat"
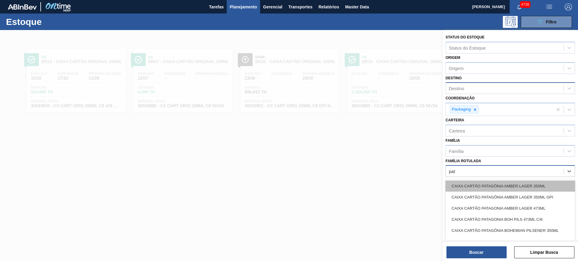
click at [528, 181] on div "CAIXA CARTÃO PATAGÔNIA AMBER LAGER 350ML" at bounding box center [509, 186] width 129 height 11
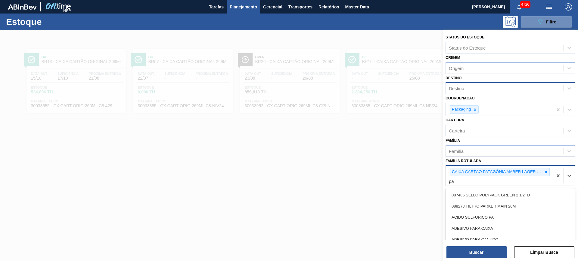
type Rotulada "pat"
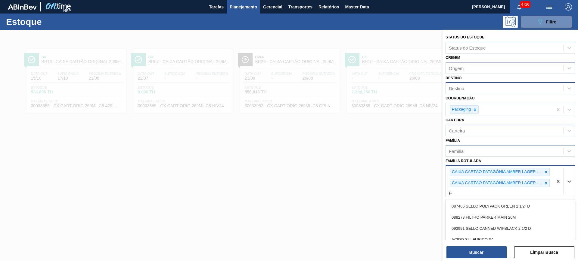
type Rotulada "pat"
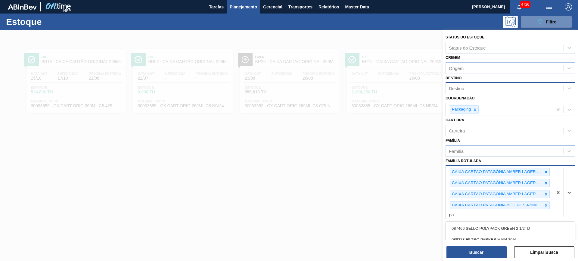
type Rotulada "pat"
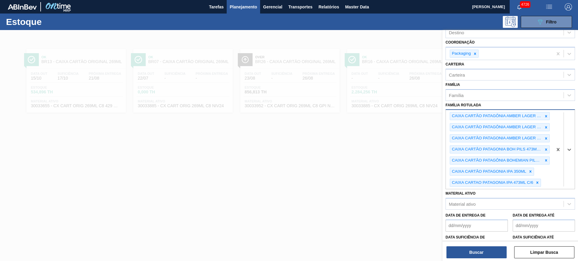
scroll to position [75, 0]
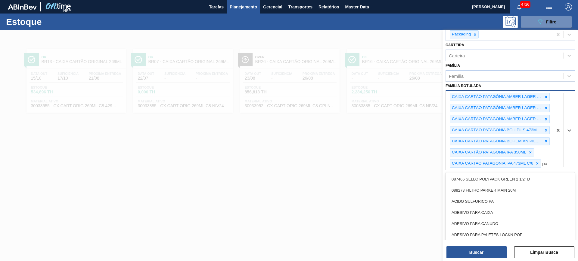
type Rotulada "pat"
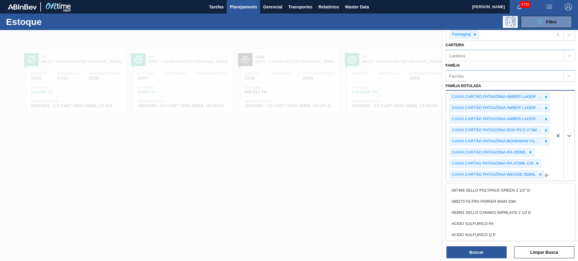
type Rotulada "pat"
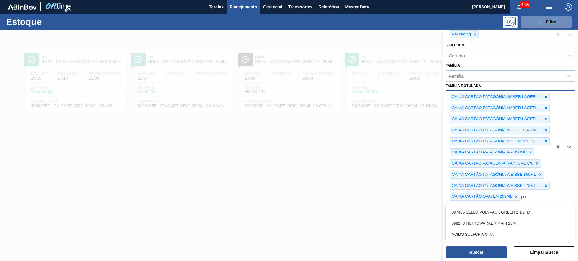
type Rotulada "pat"
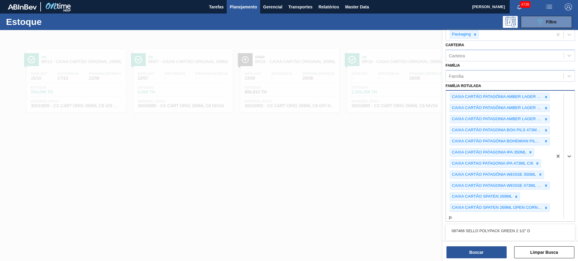
type Rotulada "pat"
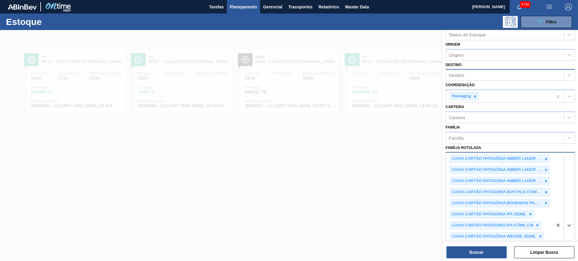
scroll to position [0, 0]
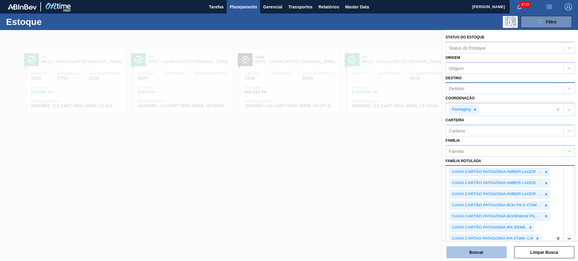
type Rotulada "pa"
click at [488, 253] on button "Buscar" at bounding box center [476, 253] width 60 height 12
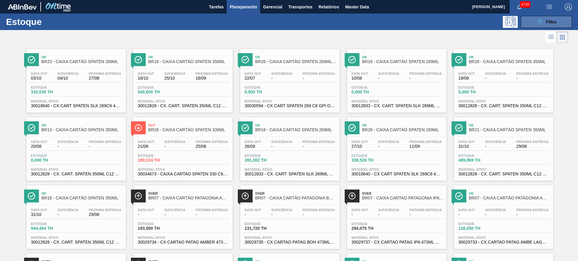
click at [532, 22] on button "089F7B8B-B2A5-4AFE-B5C0-19BA573D28AC Filtro" at bounding box center [545, 22] width 51 height 12
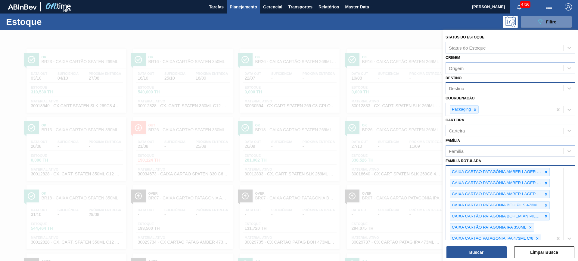
click at [272, 40] on div at bounding box center [289, 160] width 578 height 261
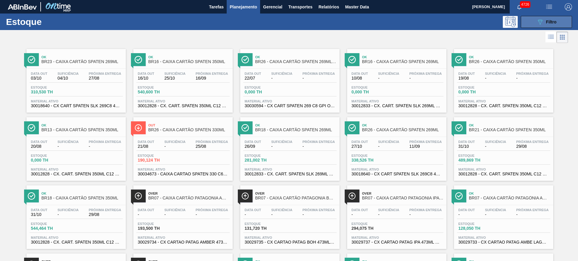
click at [540, 21] on icon at bounding box center [540, 22] width 5 height 5
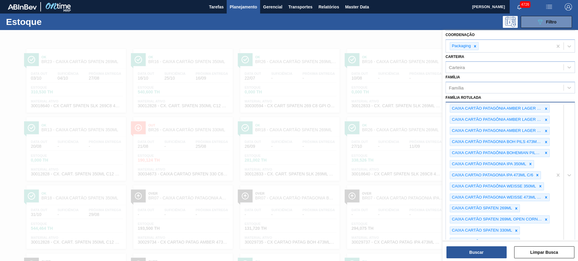
scroll to position [75, 0]
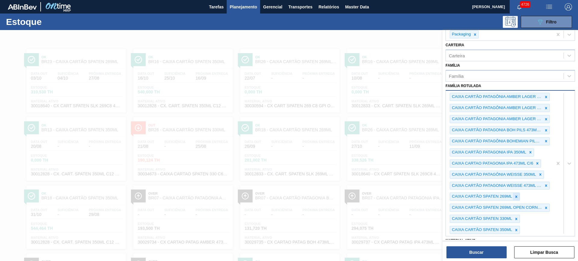
click at [519, 200] on div at bounding box center [516, 197] width 7 height 8
click at [544, 197] on icon at bounding box center [546, 197] width 4 height 4
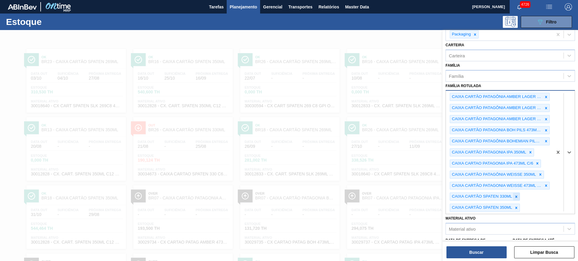
click at [517, 199] on icon at bounding box center [516, 197] width 4 height 4
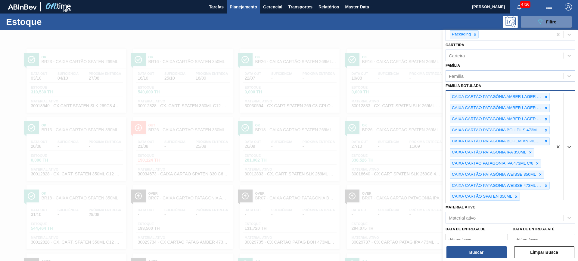
click at [517, 199] on icon at bounding box center [516, 197] width 4 height 4
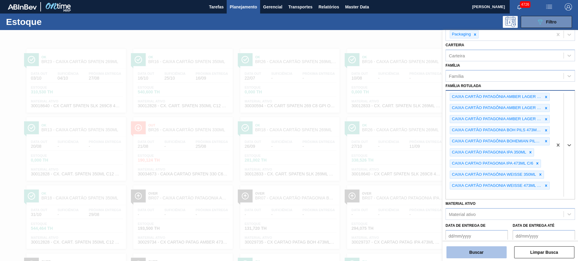
click at [501, 251] on button "Buscar" at bounding box center [476, 253] width 60 height 12
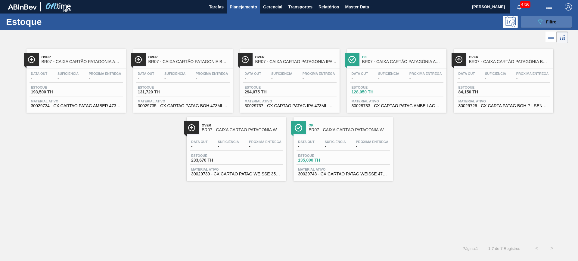
click at [556, 17] on button "089F7B8B-B2A5-4AFE-B5C0-19BA573D28AC Filtro" at bounding box center [545, 22] width 51 height 12
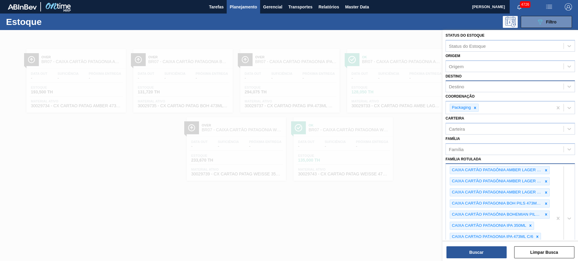
scroll to position [0, 0]
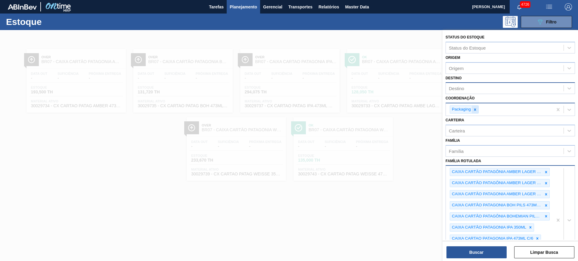
click at [477, 111] on icon at bounding box center [475, 110] width 4 height 4
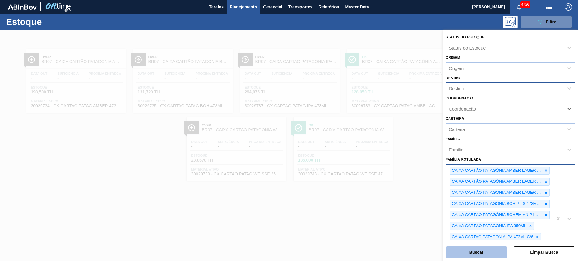
click at [496, 253] on button "Buscar" at bounding box center [476, 253] width 60 height 12
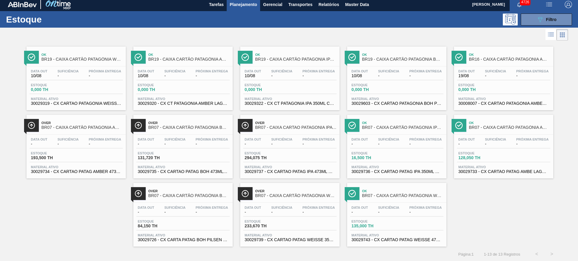
scroll to position [3, 0]
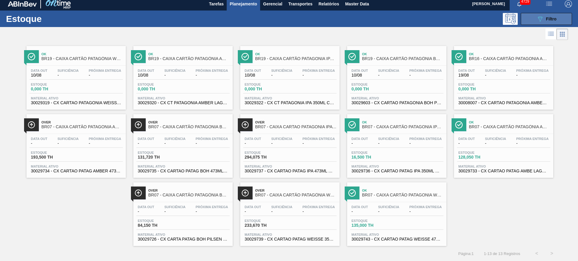
click at [549, 17] on span "Filtro" at bounding box center [551, 19] width 11 height 5
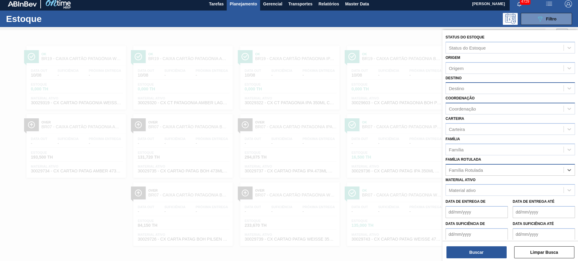
click at [483, 111] on div "Coordenação" at bounding box center [505, 109] width 118 height 9
type input "packag"
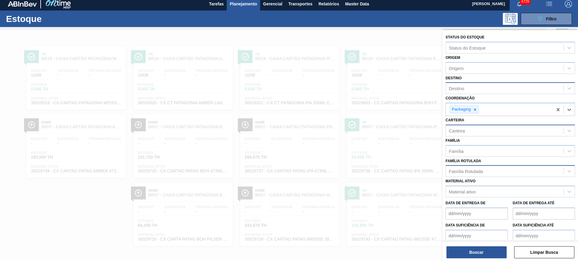
click at [482, 131] on div "Carteira" at bounding box center [505, 130] width 118 height 9
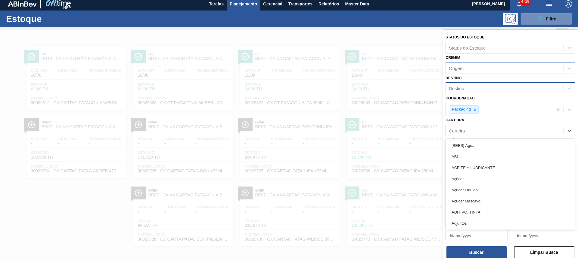
click at [471, 120] on div "Carteira option , deselected. option [BEES] Água focused, 1 of 101. 101 results…" at bounding box center [509, 126] width 129 height 20
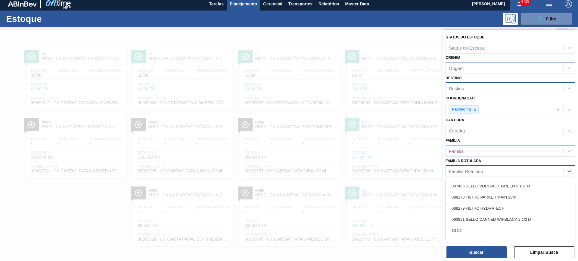
click at [488, 172] on div "Família Rotulada" at bounding box center [505, 171] width 118 height 9
type Rotulada "folha separadora im"
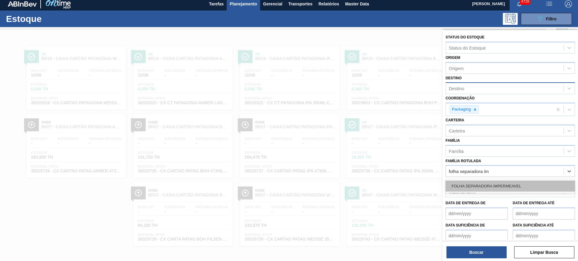
click at [480, 184] on div "FOLHA SEPARADORA IMPERMEAVEL" at bounding box center [509, 186] width 129 height 11
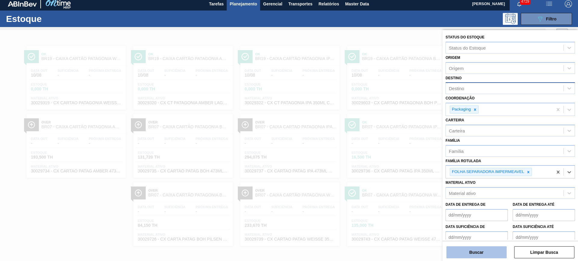
click at [478, 249] on button "Buscar" at bounding box center [476, 253] width 60 height 12
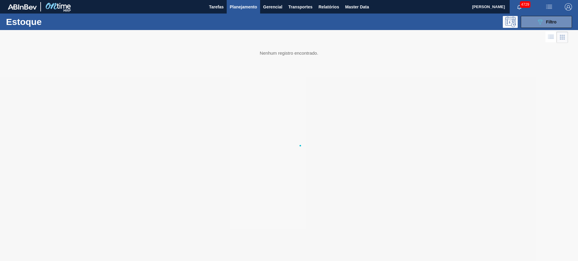
scroll to position [0, 0]
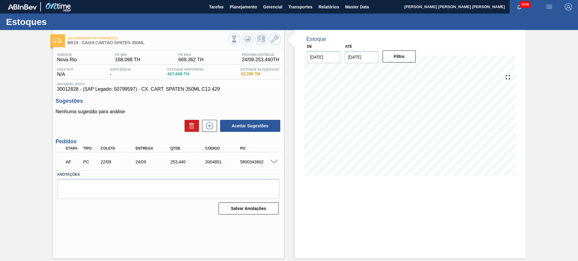
click at [362, 59] on input "04/09/2025" at bounding box center [361, 57] width 33 height 12
click at [413, 70] on button "Next Month" at bounding box center [412, 71] width 4 height 4
click at [411, 137] on div "6" at bounding box center [410, 140] width 8 height 8
type input "06/12/2025"
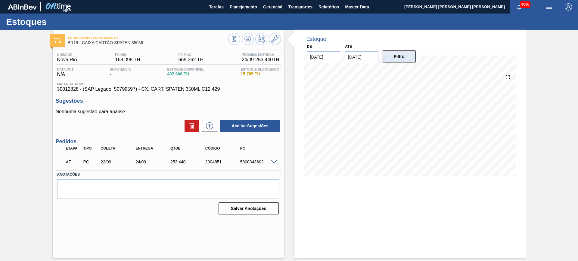
click at [396, 57] on button "Filtro" at bounding box center [398, 57] width 33 height 12
click at [276, 161] on span at bounding box center [273, 162] width 7 height 5
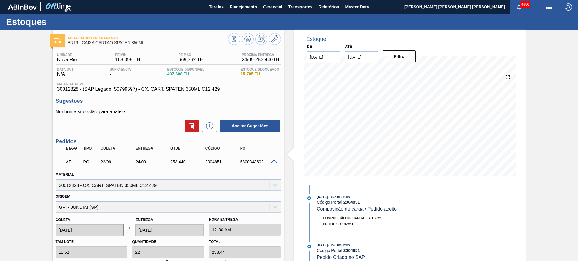
click at [275, 162] on span at bounding box center [273, 162] width 7 height 5
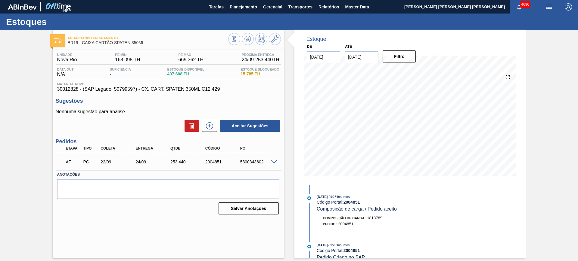
click at [211, 90] on span "30012828 - (SAP Legado: 50799597) - CX. CART. SPATEN 350ML C12 429" at bounding box center [168, 89] width 222 height 5
copy span "30012828 - (SAP Legado: 50799597) - CX. CART. SPATEN 350ML C12 429"
click at [227, 87] on span "30012828 - (SAP Legado: 50799597) - CX. CART. SPATEN 350ML C12 429" at bounding box center [168, 89] width 222 height 5
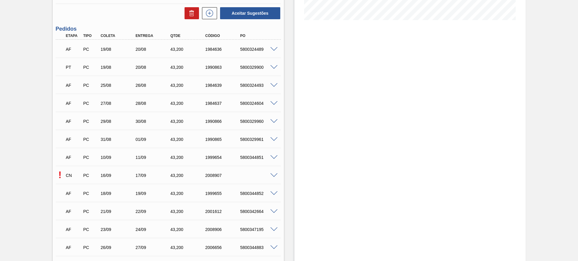
scroll to position [188, 0]
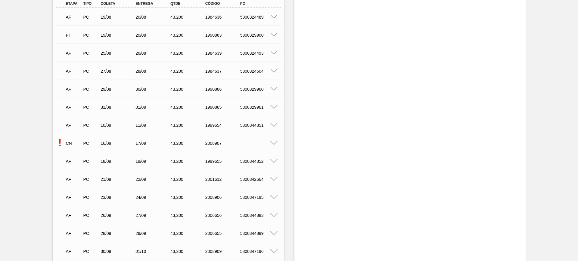
click at [271, 142] on span at bounding box center [273, 143] width 7 height 5
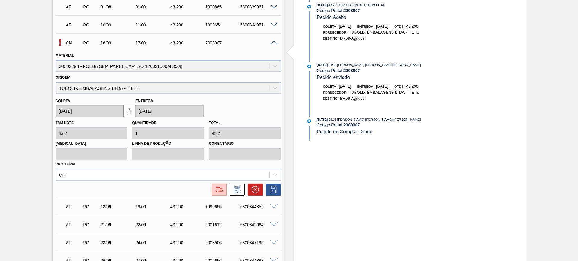
scroll to position [301, 0]
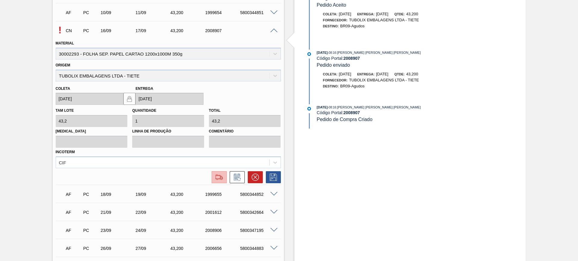
click at [218, 176] on img at bounding box center [219, 177] width 10 height 7
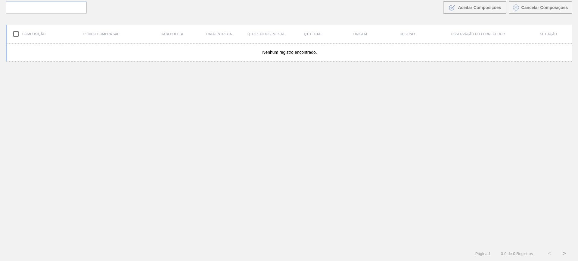
scroll to position [43, 0]
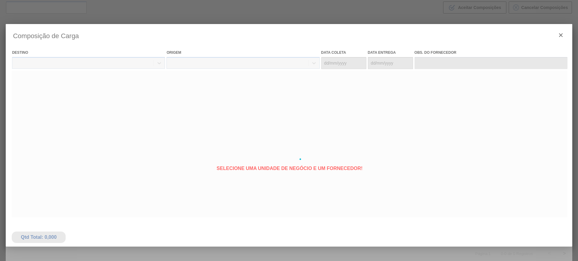
type coleta "[DATE]"
type entrega "[DATE]"
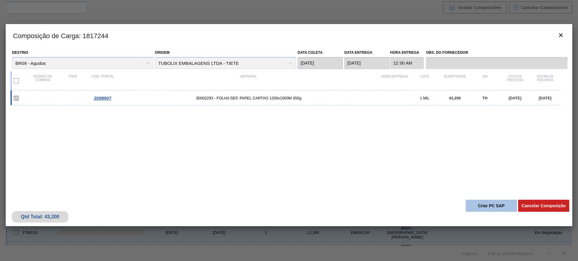
click at [502, 205] on button "Criar PC SAP" at bounding box center [490, 206] width 51 height 12
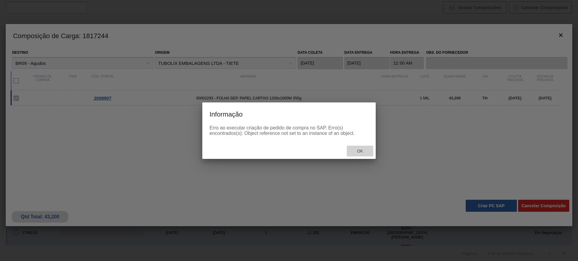
click at [360, 151] on span "Ok" at bounding box center [360, 151] width 16 height 5
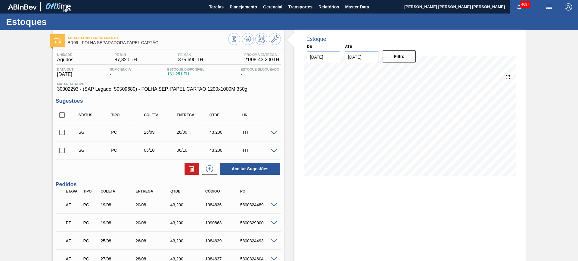
click at [60, 118] on input "checkbox" at bounding box center [62, 115] width 13 height 13
checkbox input "true"
click at [187, 167] on button at bounding box center [191, 169] width 14 height 12
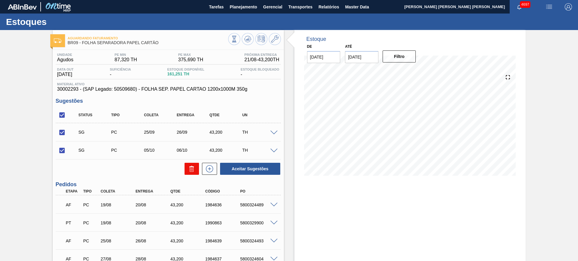
checkbox input "false"
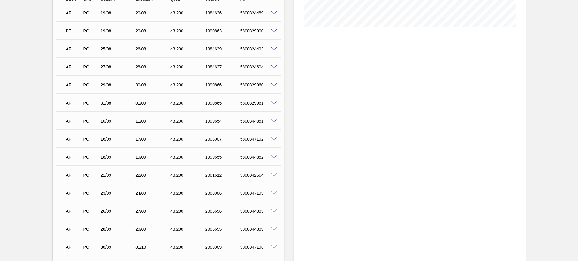
scroll to position [150, 0]
click at [274, 138] on span at bounding box center [273, 138] width 7 height 5
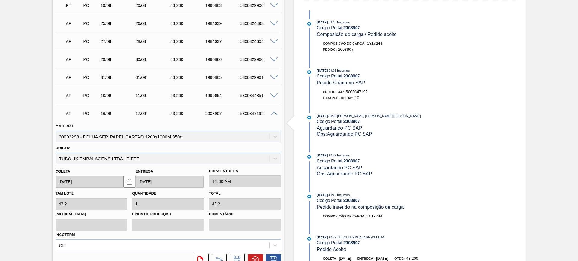
scroll to position [188, 0]
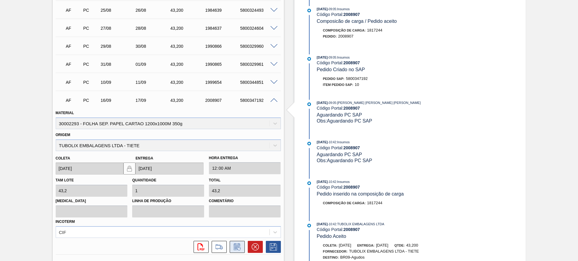
click at [237, 247] on icon at bounding box center [237, 247] width 10 height 7
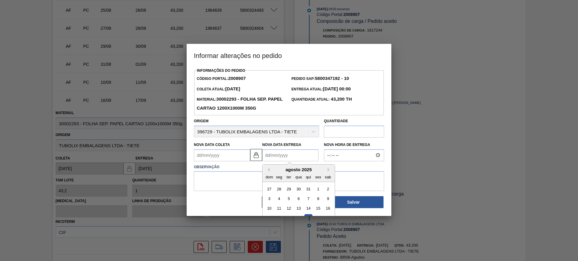
click at [273, 161] on Entrega2008907 "Nova Data Entrega" at bounding box center [290, 156] width 56 height 12
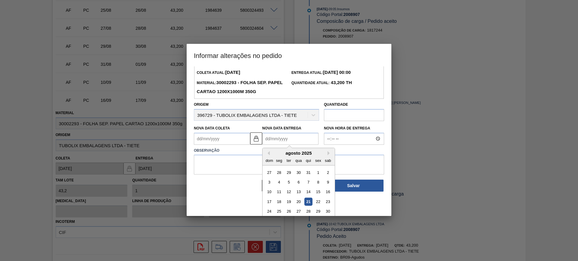
scroll to position [30, 0]
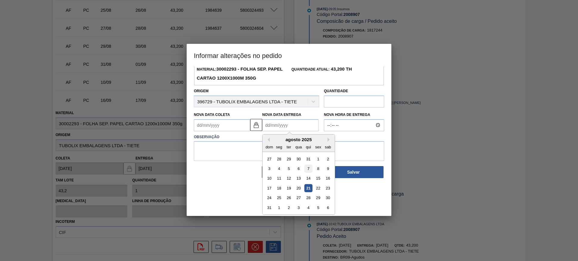
click at [310, 170] on div "7" at bounding box center [308, 169] width 8 height 8
type Coleta2008907 "06/08/2025"
type Entrega2008907 "07/08/2025"
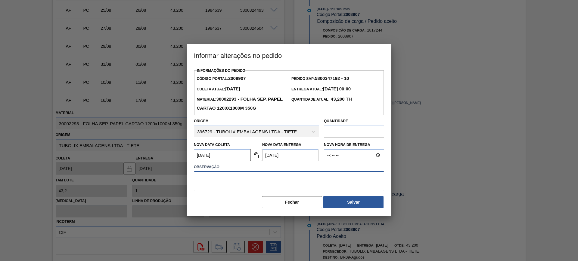
click at [292, 181] on textarea at bounding box center [289, 181] width 190 height 20
type textarea "AJUSE"
click at [303, 207] on button "Fechar" at bounding box center [292, 202] width 60 height 12
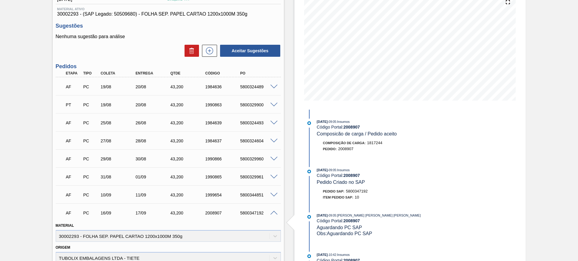
scroll to position [188, 0]
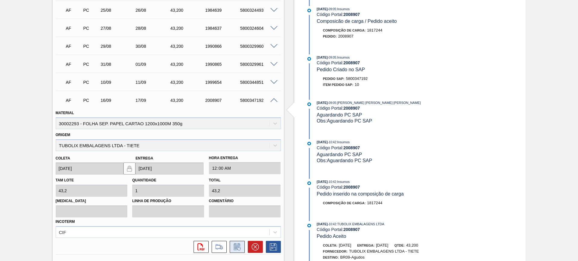
click at [236, 246] on icon at bounding box center [236, 248] width 5 height 4
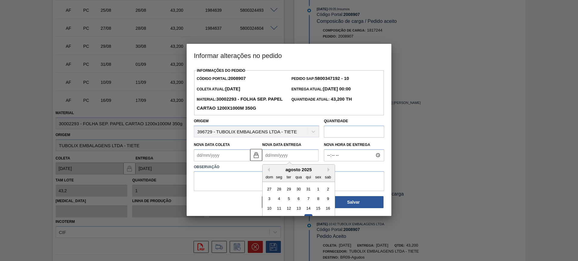
click at [279, 158] on Entrega2008907 "Nova Data Entrega" at bounding box center [290, 156] width 56 height 12
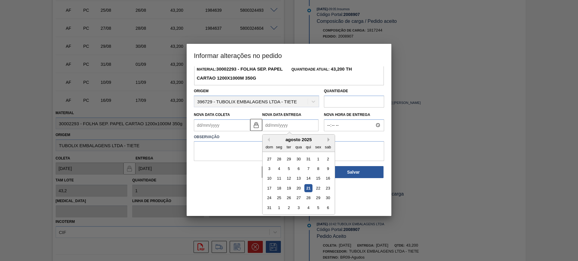
click at [328, 140] on button "Next Month" at bounding box center [329, 140] width 4 height 4
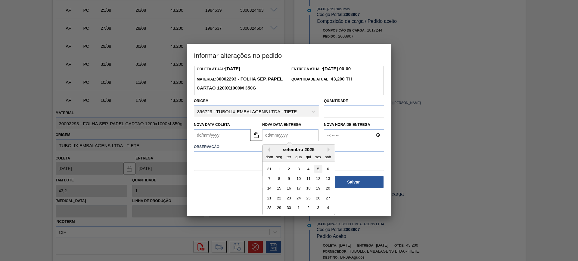
click at [318, 172] on div "5" at bounding box center [318, 169] width 8 height 8
type Coleta2008907 "04/09/2025"
type Entrega2008907 "05/09/2025"
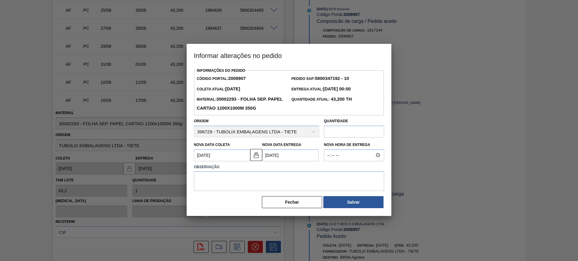
click at [313, 172] on label "Observação" at bounding box center [289, 167] width 190 height 9
click at [310, 181] on textarea at bounding box center [289, 181] width 190 height 20
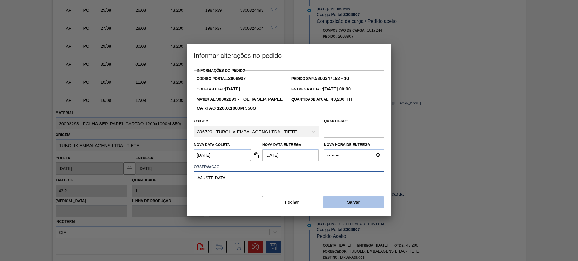
type textarea "AJUSTE DATA"
click at [368, 204] on button "Salvar" at bounding box center [353, 202] width 60 height 12
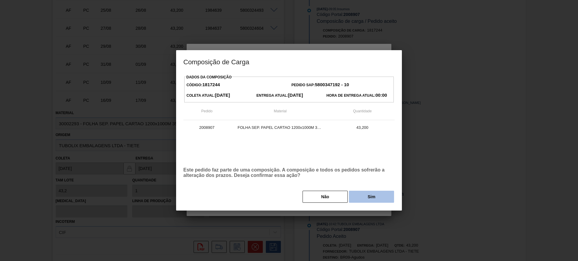
click at [367, 195] on button "Sim" at bounding box center [371, 197] width 45 height 12
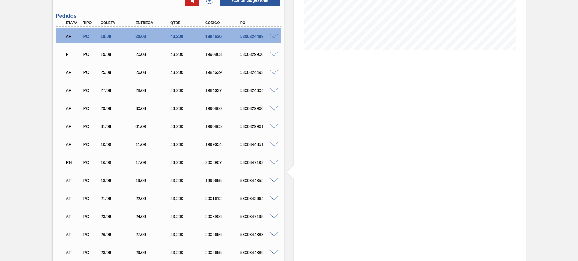
scroll to position [211, 0]
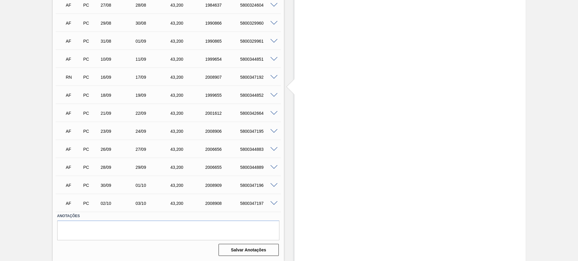
click at [276, 202] on span at bounding box center [273, 204] width 7 height 5
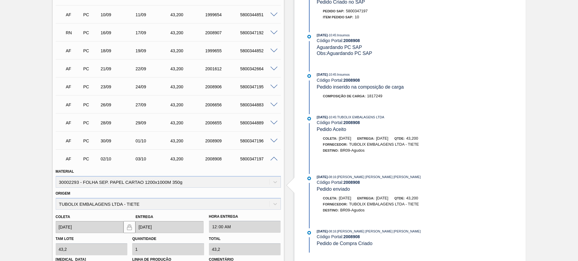
scroll to position [324, 0]
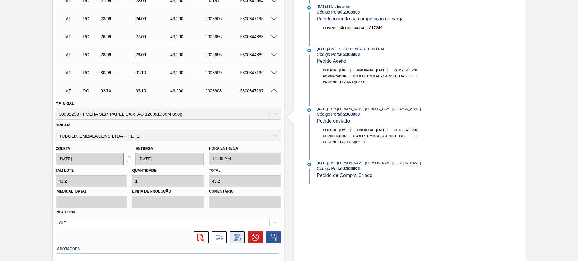
click at [240, 236] on icon at bounding box center [237, 237] width 10 height 7
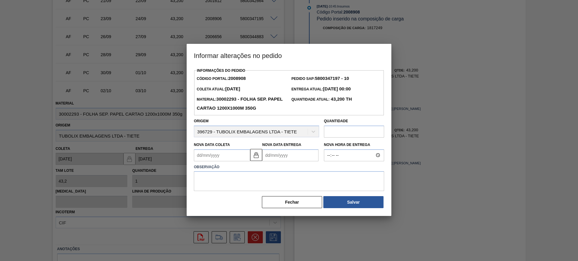
click at [288, 159] on Entrega2008908 "Nova Data Entrega" at bounding box center [290, 156] width 56 height 12
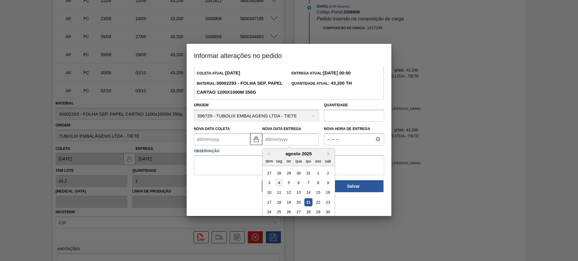
scroll to position [30, 0]
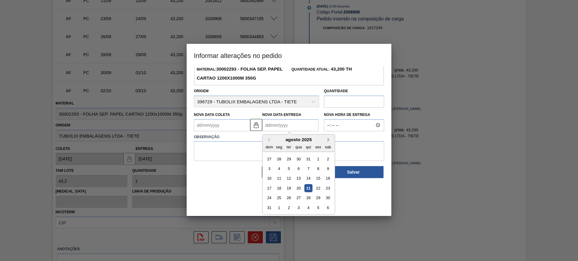
click at [328, 140] on button "Next Month" at bounding box center [329, 140] width 4 height 4
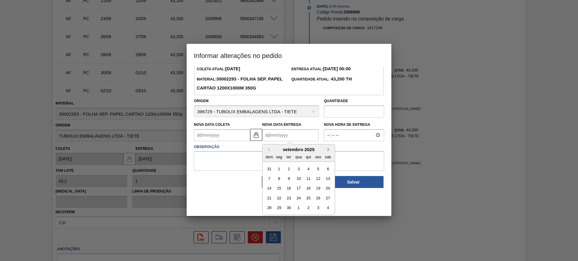
scroll to position [20, 0]
click at [312, 179] on div "11" at bounding box center [308, 179] width 8 height 8
type Coleta2008908 "10/09/2025"
type Entrega2008908 "11/09/2025"
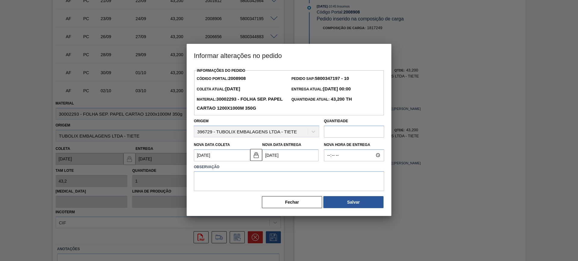
scroll to position [0, 0]
click at [307, 181] on textarea at bounding box center [289, 181] width 190 height 20
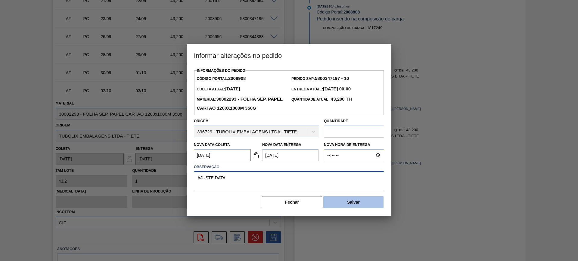
type textarea "AJUSTE DATA"
click at [338, 203] on button "Salvar" at bounding box center [353, 202] width 60 height 12
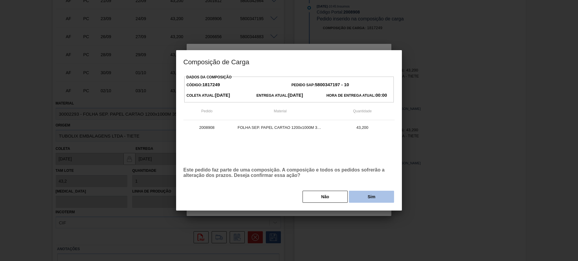
click at [357, 199] on button "Sim" at bounding box center [371, 197] width 45 height 12
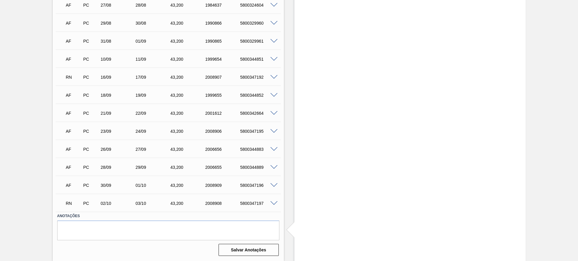
scroll to position [254, 0]
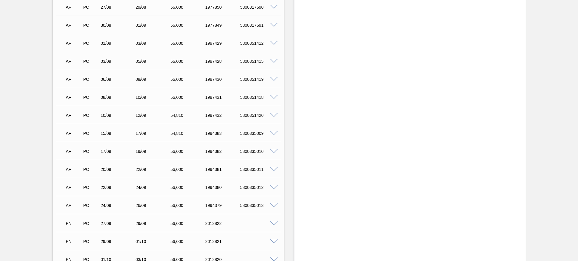
scroll to position [414, 0]
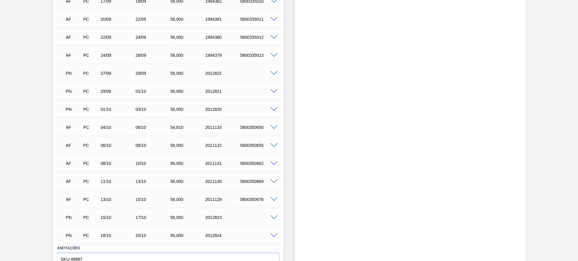
click at [274, 218] on span at bounding box center [273, 218] width 7 height 5
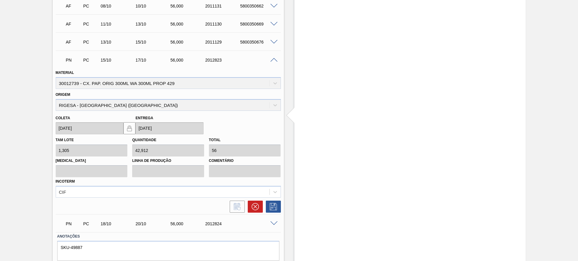
scroll to position [592, 0]
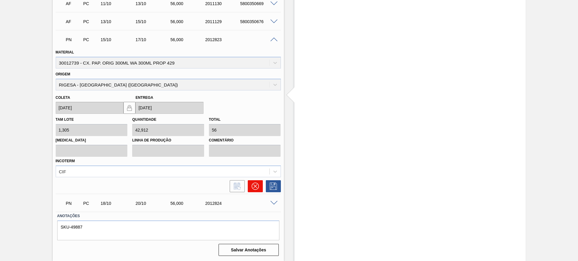
click at [253, 186] on icon at bounding box center [255, 186] width 7 height 7
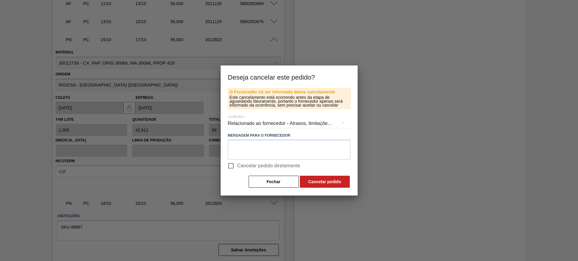
click at [247, 163] on span "Cancelar pedido diretamente" at bounding box center [268, 165] width 63 height 7
click at [237, 163] on input "Cancelar pedido diretamente" at bounding box center [230, 166] width 13 height 13
checkbox input "true"
click at [327, 181] on button "Cancelar pedido" at bounding box center [325, 182] width 50 height 12
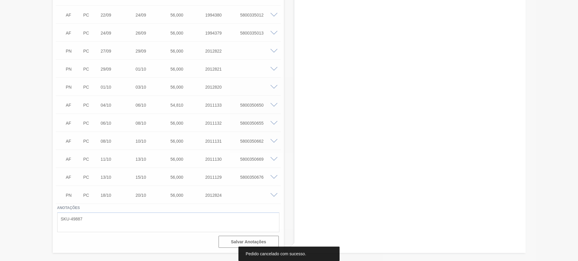
scroll to position [436, 0]
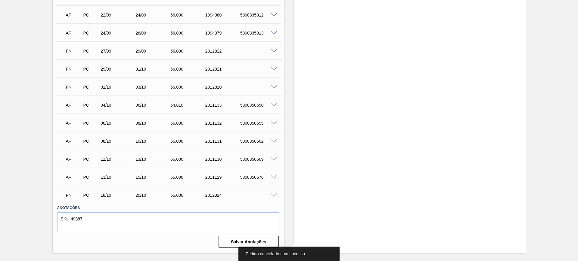
click at [275, 196] on span at bounding box center [273, 195] width 7 height 5
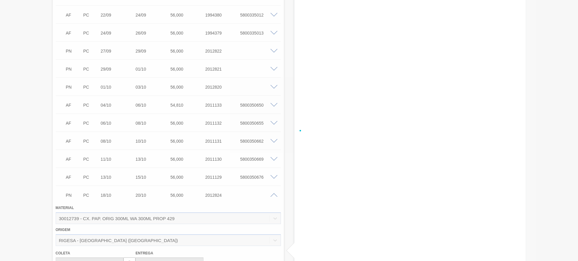
scroll to position [574, 0]
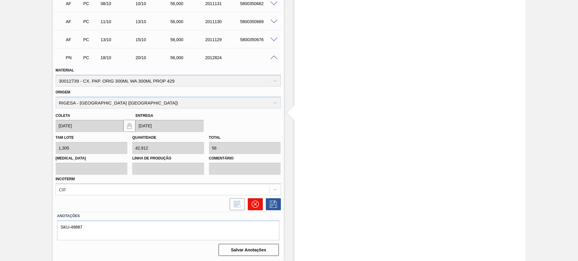
click at [258, 204] on icon at bounding box center [255, 204] width 7 height 7
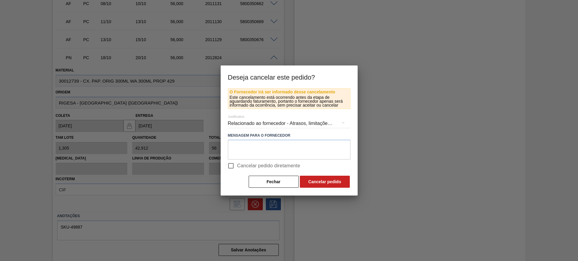
click at [257, 166] on span "Cancelar pedido diretamente" at bounding box center [268, 165] width 63 height 7
click at [237, 166] on input "Cancelar pedido diretamente" at bounding box center [230, 166] width 13 height 13
checkbox input "true"
click at [314, 182] on button "Cancelar pedido" at bounding box center [325, 182] width 50 height 12
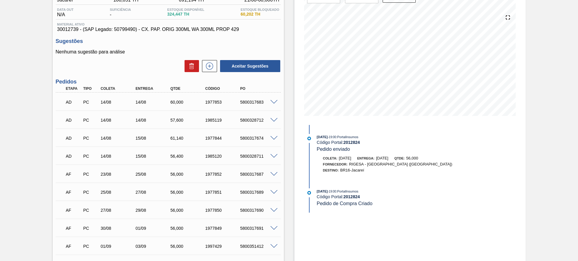
scroll to position [0, 0]
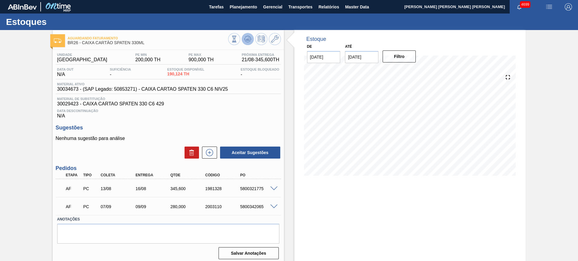
click at [237, 37] on icon at bounding box center [234, 39] width 7 height 7
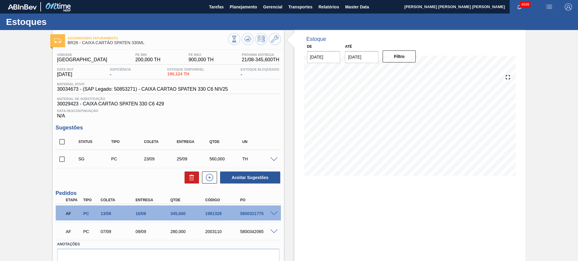
click at [273, 213] on span at bounding box center [273, 214] width 7 height 5
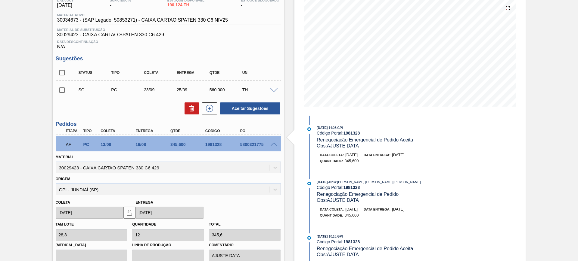
scroll to position [113, 0]
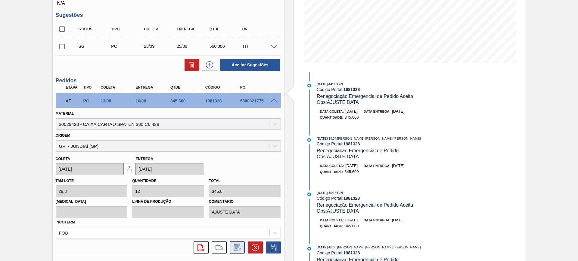
click at [238, 249] on icon at bounding box center [237, 247] width 10 height 7
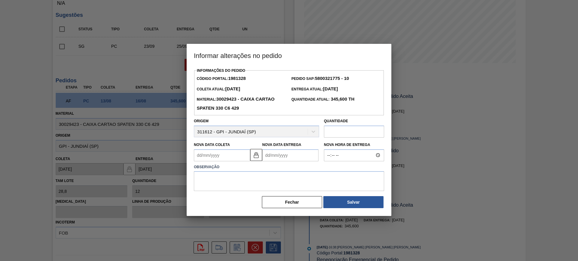
click at [233, 157] on Coleta1981328 "Nova Data Coleta" at bounding box center [222, 156] width 56 height 12
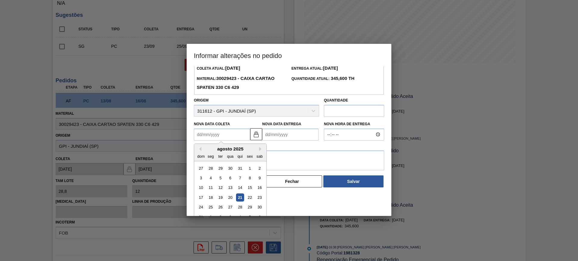
scroll to position [30, 0]
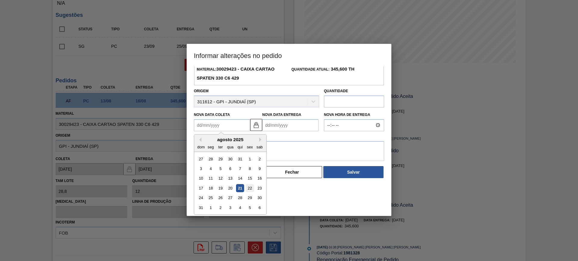
click at [251, 187] on div "22" at bounding box center [250, 188] width 8 height 8
type Coleta1981328 "[DATE]"
type Entrega1981328 "[DATE]"
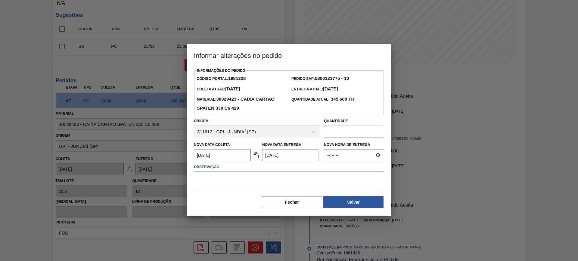
scroll to position [0, 0]
click at [260, 175] on textarea at bounding box center [289, 181] width 190 height 20
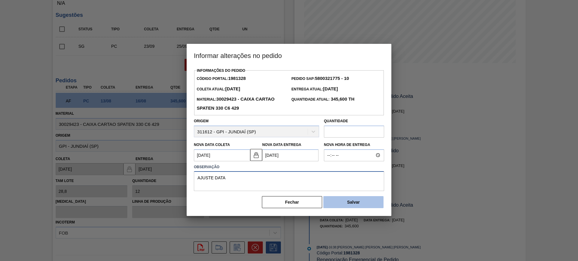
type textarea "AJUSTE DATA"
click at [357, 200] on button "Salvar" at bounding box center [353, 202] width 60 height 12
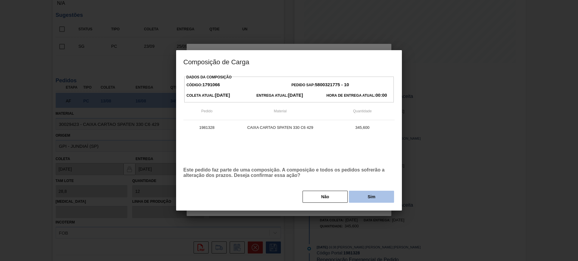
click at [372, 198] on button "Sim" at bounding box center [371, 197] width 45 height 12
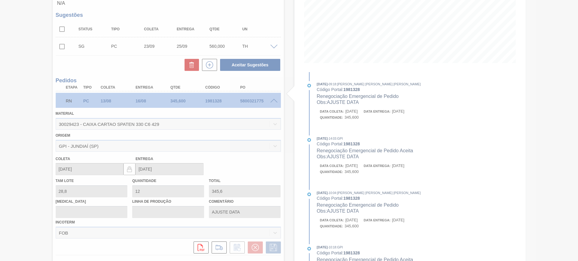
scroll to position [28, 0]
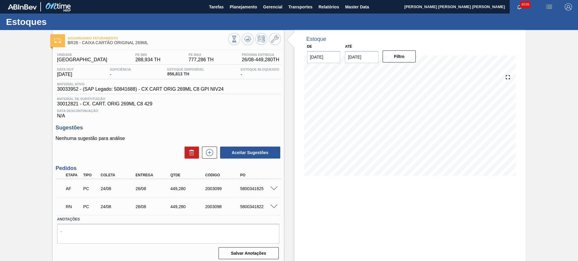
click at [275, 208] on span at bounding box center [273, 207] width 7 height 5
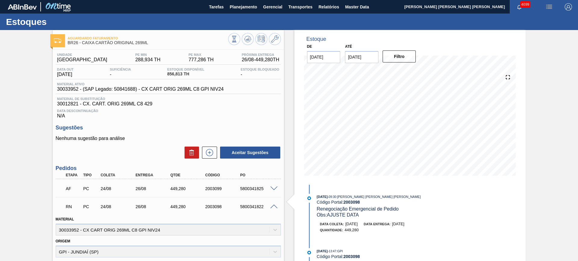
click at [273, 206] on span at bounding box center [273, 207] width 7 height 5
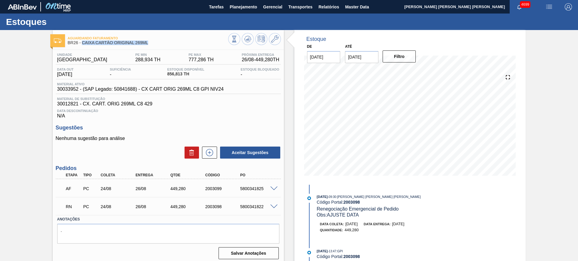
drag, startPoint x: 149, startPoint y: 43, endPoint x: 82, endPoint y: 45, distance: 66.5
click at [82, 45] on div "Aguardando Faturamento BR26 - CAIXA CARTÃO ORIGINAL 269ML" at bounding box center [148, 41] width 160 height 14
copy span "CAIXA CARTÃO ORIGINAL 269ML"
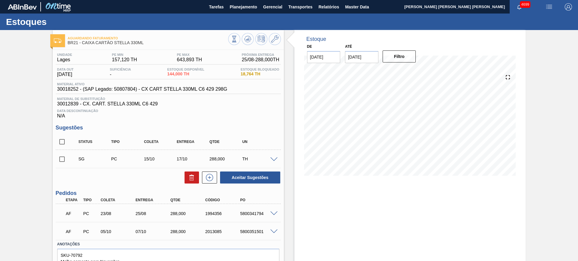
click at [274, 214] on span at bounding box center [273, 214] width 7 height 5
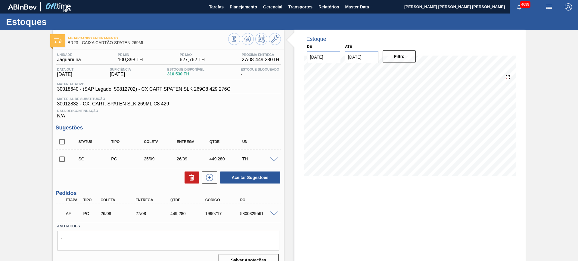
click at [273, 214] on span at bounding box center [273, 214] width 7 height 5
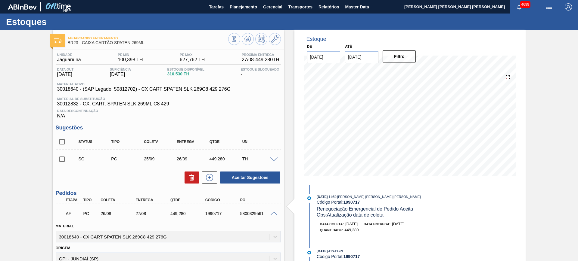
click at [274, 213] on span at bounding box center [273, 214] width 7 height 5
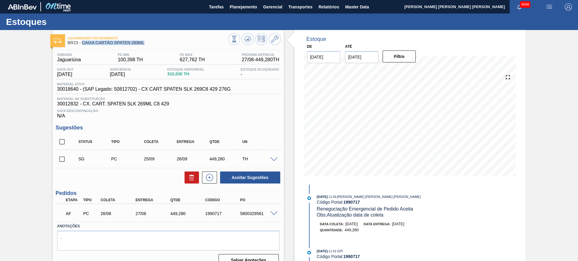
drag, startPoint x: 147, startPoint y: 42, endPoint x: 82, endPoint y: 44, distance: 64.7
click at [82, 44] on span "BR23 - CAIXA CARTÃO SPATEN 269ML" at bounding box center [148, 43] width 160 height 5
copy span "CAIXA CARTÃO SPATEN 269ML"
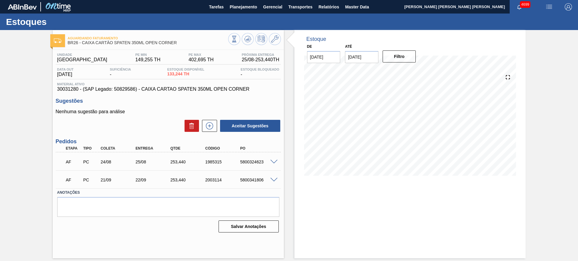
click at [275, 160] on span at bounding box center [273, 162] width 7 height 5
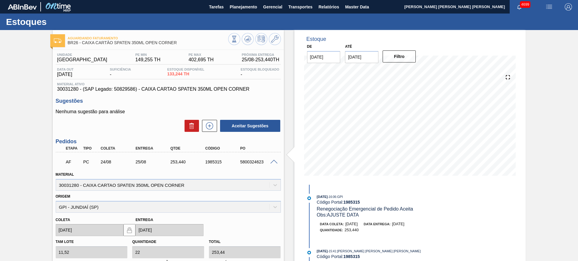
click at [274, 162] on span at bounding box center [273, 162] width 7 height 5
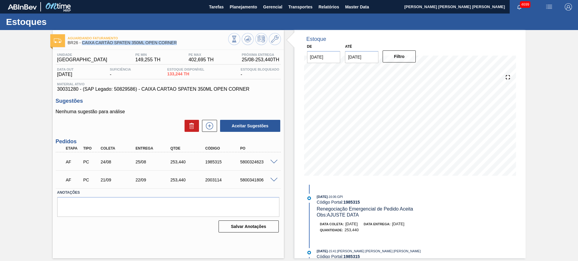
drag, startPoint x: 169, startPoint y: 43, endPoint x: 83, endPoint y: 45, distance: 86.1
click at [83, 45] on span "BR26 - CAIXA CARTÃO SPATEN 350ML OPEN CORNER" at bounding box center [148, 43] width 160 height 5
copy span "CAIXA CARTÃO SPATEN 350ML OPEN CORNER"
click at [275, 181] on span at bounding box center [273, 180] width 7 height 5
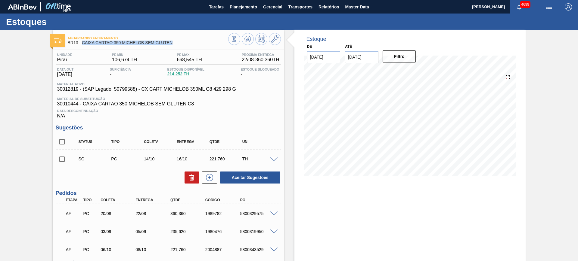
drag, startPoint x: 181, startPoint y: 45, endPoint x: 82, endPoint y: 44, distance: 99.3
click at [82, 44] on span "BR13 - CAIXA CARTAO 350 MICHELOB SEM GLUTEN" at bounding box center [148, 43] width 160 height 5
copy span "CAIXA CARTAO 350 MICHELOB SEM GLUTEN"
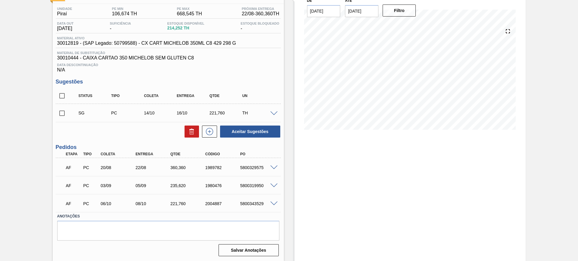
scroll to position [46, 0]
click at [55, 95] on div "Unidade Piraí PE MIN 106,674 TH PE MAX 668,545 TH Próxima Entrega 22/08 - 360,3…" at bounding box center [168, 131] width 231 height 255
click at [60, 95] on input "checkbox" at bounding box center [62, 95] width 13 height 13
checkbox input "true"
click at [192, 129] on icon at bounding box center [191, 131] width 7 height 7
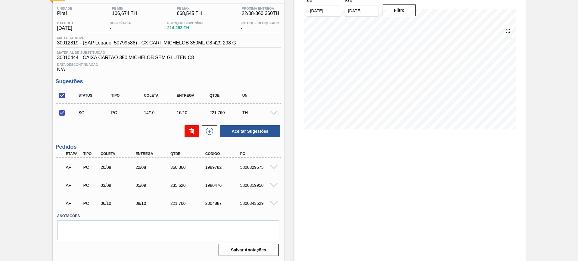
checkbox input "false"
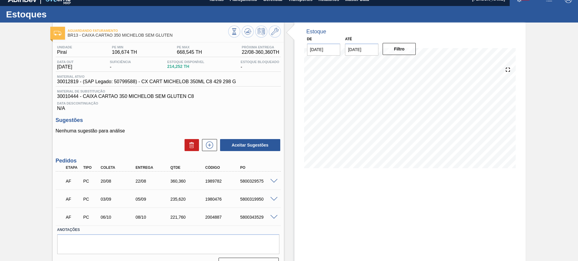
scroll to position [0, 0]
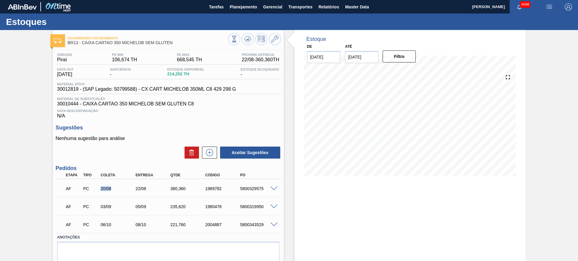
drag, startPoint x: 98, startPoint y: 189, endPoint x: 121, endPoint y: 189, distance: 22.6
click at [121, 189] on div "20/08" at bounding box center [114, 189] width 35 height 5
drag, startPoint x: 174, startPoint y: 41, endPoint x: 94, endPoint y: 44, distance: 80.7
click at [94, 44] on span "BR13 - CAIXA CARTAO 350 MICHELOB SEM GLUTEN" at bounding box center [148, 43] width 160 height 5
click at [206, 120] on div "Unidade Piraí PE MIN 106,674 TH PE MAX 668,545 TH Próxima Entrega 22/08 - 360,3…" at bounding box center [168, 165] width 231 height 230
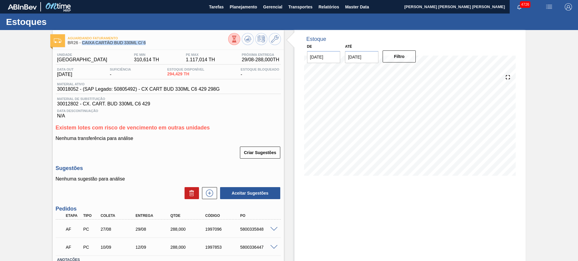
drag, startPoint x: 149, startPoint y: 42, endPoint x: 82, endPoint y: 47, distance: 67.0
click at [82, 47] on div "Aguardando Faturamento BR26 - CAIXA CARTÃO BUD 330ML C/ 6" at bounding box center [148, 41] width 160 height 14
copy span "CAIXA CARTÃO BUD 330ML C/ 6"
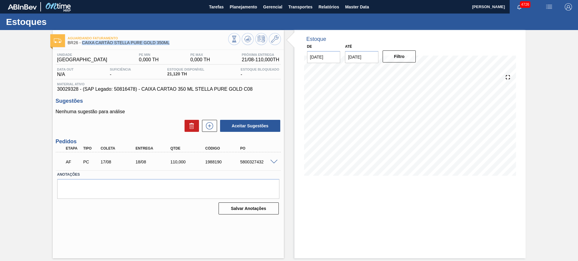
drag, startPoint x: 170, startPoint y: 46, endPoint x: 82, endPoint y: 45, distance: 88.2
click at [82, 45] on div "Aguardando Faturamento BR26 - CAIXA CARTÃO STELLA PURE GOLD 350ML" at bounding box center [148, 41] width 160 height 14
copy span "CAIXA CARTÃO STELLA PURE GOLD 350ML"
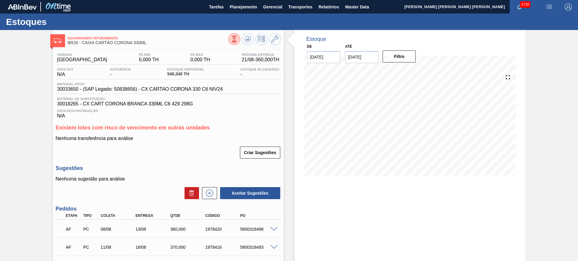
click at [273, 227] on span at bounding box center [273, 229] width 7 height 5
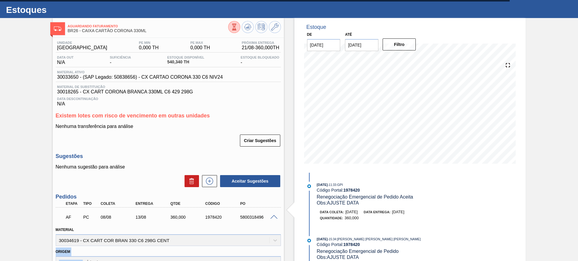
scroll to position [18, 0]
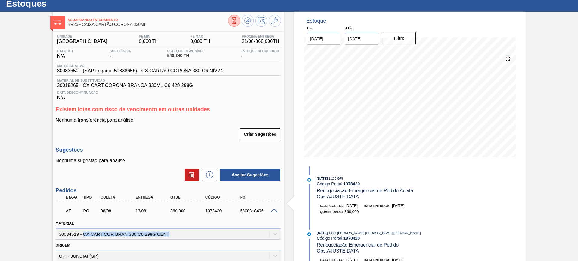
drag, startPoint x: 169, startPoint y: 252, endPoint x: 84, endPoint y: 236, distance: 86.1
click at [84, 236] on div "Material 30034619 - CX CART COR BRAN 330 C6 298G CENT" at bounding box center [168, 230] width 225 height 20
copy div "CX CART COR BRAN 330 C6 298G CENT"
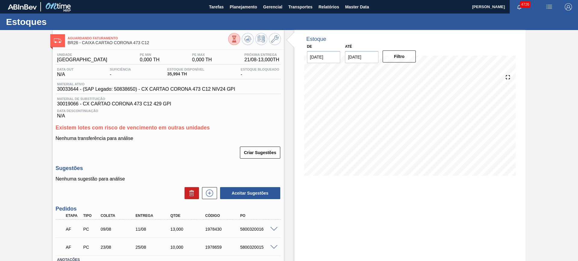
drag, startPoint x: 152, startPoint y: 43, endPoint x: 81, endPoint y: 48, distance: 70.9
click at [81, 48] on div "Aguardando Faturamento BR26 - CAIXA CARTAO CORONA 473 C12 Unidade Uberlândia PE…" at bounding box center [168, 167] width 231 height 275
click at [141, 42] on span "BR26 - CAIXA CARTAO CORONA 473 C12" at bounding box center [148, 43] width 160 height 5
drag, startPoint x: 148, startPoint y: 42, endPoint x: 83, endPoint y: 45, distance: 65.7
click at [83, 45] on span "BR26 - CAIXA CARTAO CORONA 473 C12" at bounding box center [148, 43] width 160 height 5
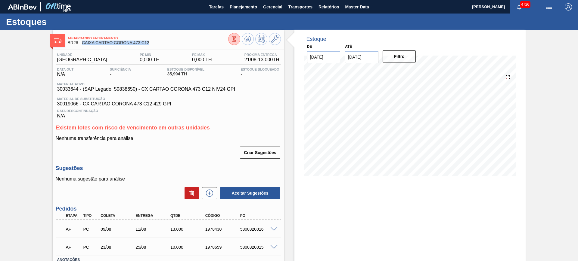
copy span "CAIXA CARTAO CORONA 473 C12"
click at [273, 230] on span at bounding box center [273, 229] width 7 height 5
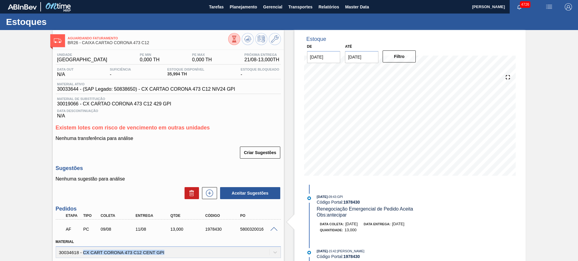
drag, startPoint x: 167, startPoint y: 255, endPoint x: 82, endPoint y: 254, distance: 84.8
click at [82, 254] on div "Material 30034618 - CX CART CORONA 473 C12 CENT GPI" at bounding box center [168, 248] width 225 height 20
copy div "CX CART CORONA 473 C12 CENT GPI"
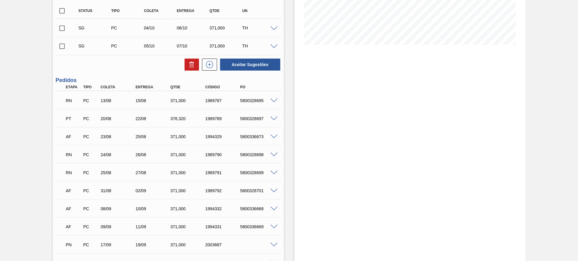
scroll to position [150, 0]
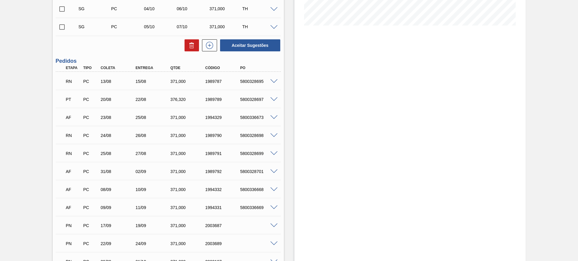
click at [272, 136] on span at bounding box center [273, 136] width 7 height 5
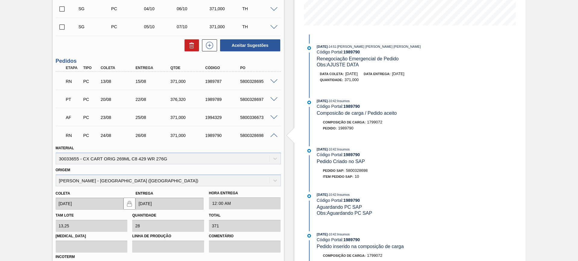
click at [273, 134] on span at bounding box center [273, 136] width 7 height 5
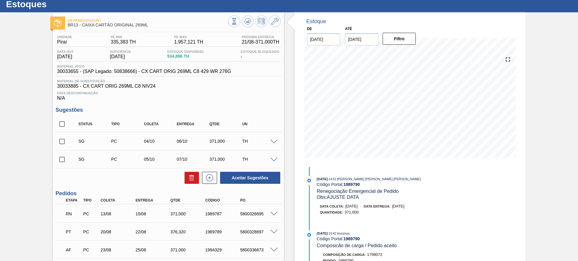
scroll to position [0, 0]
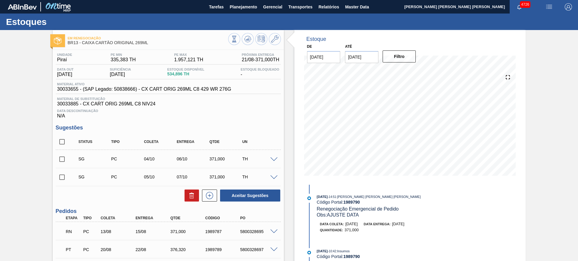
click at [275, 230] on span at bounding box center [273, 232] width 7 height 5
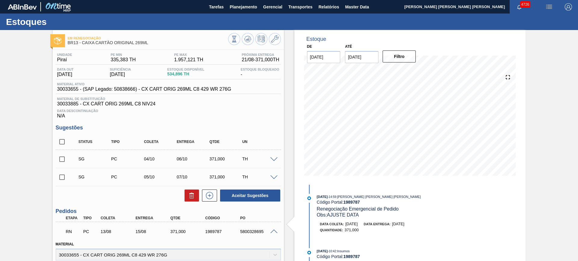
click at [274, 230] on span at bounding box center [273, 232] width 7 height 5
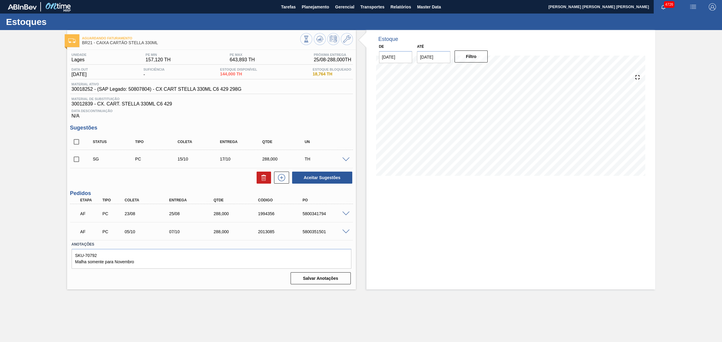
click at [77, 144] on input "checkbox" at bounding box center [76, 142] width 13 height 13
checkbox input "true"
click at [261, 178] on icon at bounding box center [263, 177] width 7 height 7
checkbox input "false"
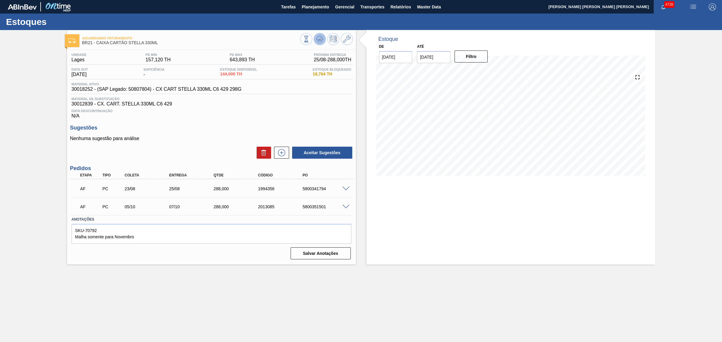
click at [310, 36] on icon at bounding box center [306, 39] width 7 height 7
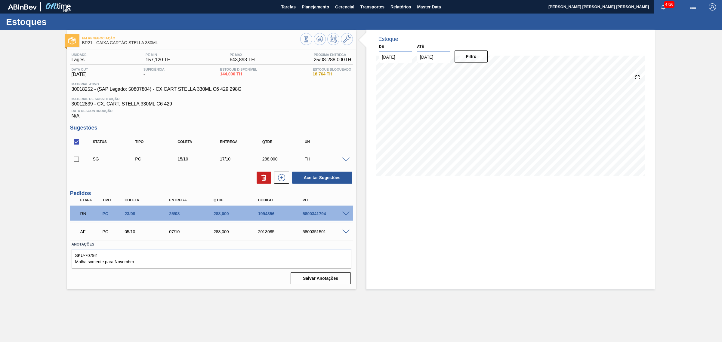
click at [450, 246] on div "Estoque De 21/08/2025 Até 06/12/2025 Filtro" at bounding box center [510, 160] width 289 height 260
click at [77, 142] on input "checkbox" at bounding box center [76, 142] width 13 height 13
checkbox input "true"
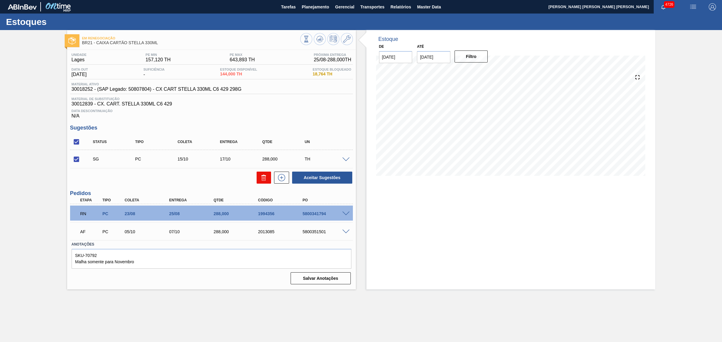
click at [262, 178] on icon at bounding box center [263, 177] width 7 height 7
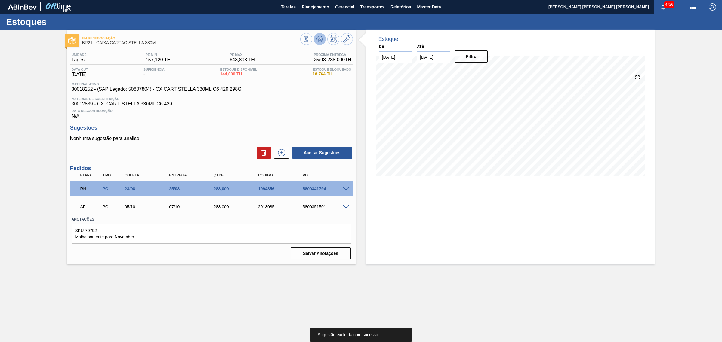
click at [319, 39] on icon at bounding box center [320, 39] width 4 height 3
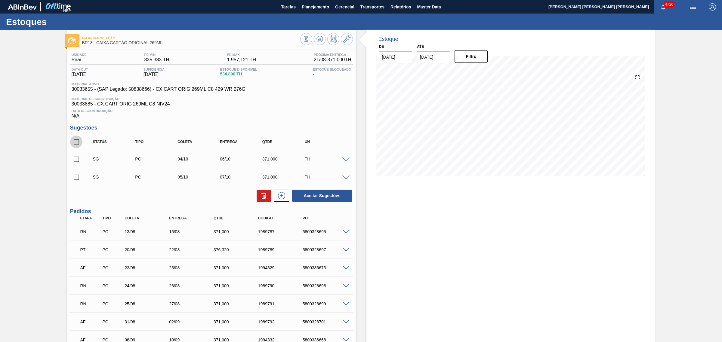
click at [77, 145] on input "checkbox" at bounding box center [76, 142] width 13 height 13
checkbox input "true"
click at [259, 197] on button at bounding box center [264, 196] width 14 height 12
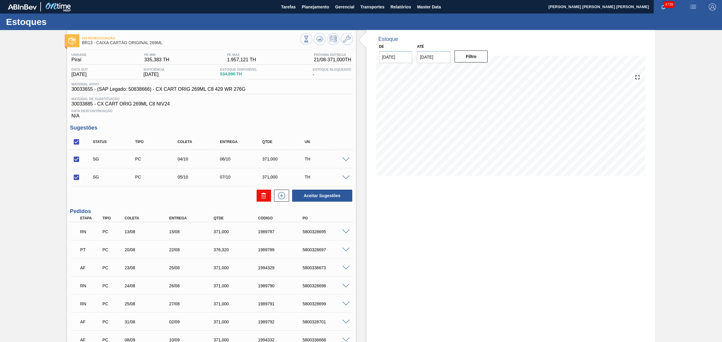
checkbox input "false"
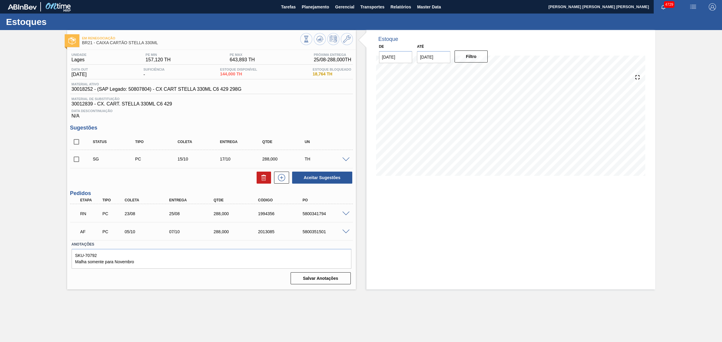
click at [344, 212] on div at bounding box center [347, 213] width 12 height 5
click at [347, 215] on span at bounding box center [345, 214] width 7 height 5
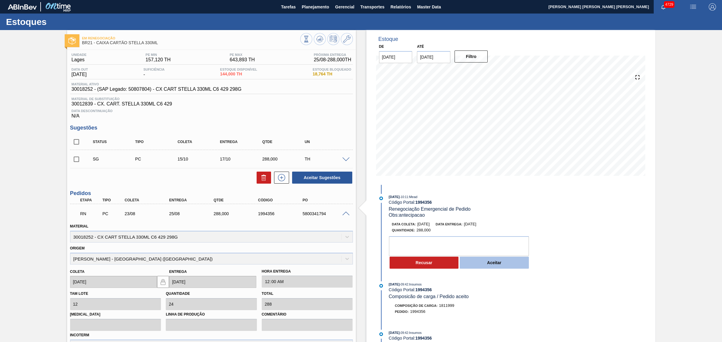
click at [502, 259] on button "Aceitar" at bounding box center [494, 263] width 69 height 12
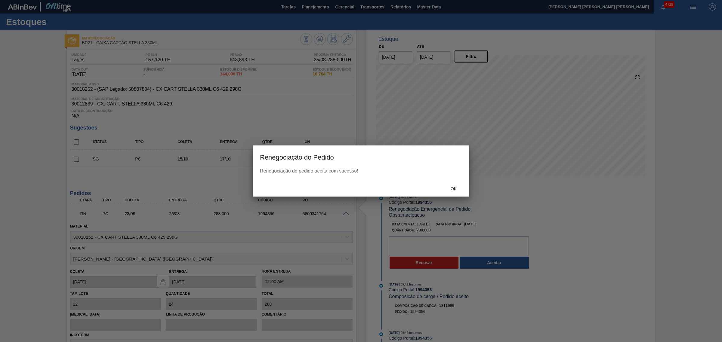
click at [454, 196] on div "Ok" at bounding box center [361, 189] width 217 height 16
drag, startPoint x: 452, startPoint y: 191, endPoint x: 398, endPoint y: 148, distance: 69.2
click at [452, 191] on div "Ok" at bounding box center [453, 189] width 26 height 11
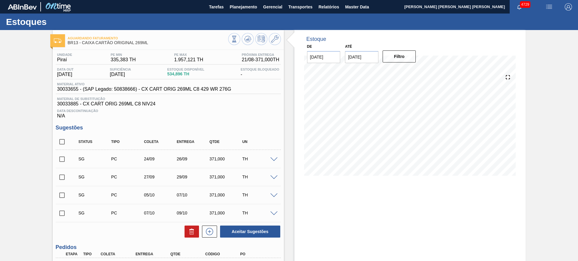
click at [62, 144] on input "checkbox" at bounding box center [62, 142] width 13 height 13
checkbox input "true"
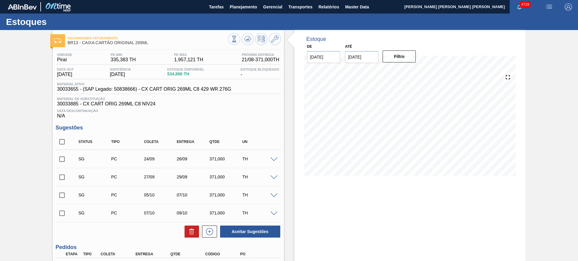
checkbox input "true"
click at [65, 196] on input "checkbox" at bounding box center [62, 195] width 13 height 13
checkbox input "false"
click at [61, 213] on input "checkbox" at bounding box center [62, 213] width 13 height 13
checkbox input "false"
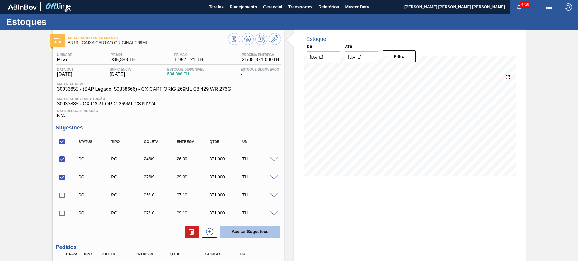
click at [239, 229] on button "Aceitar Sugestões" at bounding box center [250, 232] width 60 height 12
checkbox input "false"
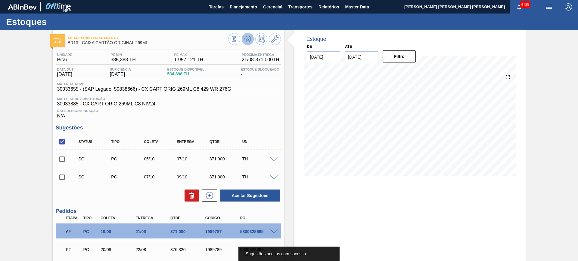
click at [251, 41] on button at bounding box center [248, 39] width 12 height 12
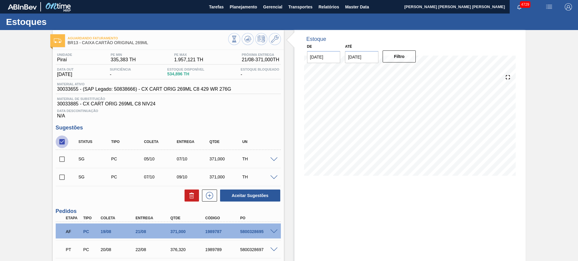
click at [62, 141] on input "checkbox" at bounding box center [62, 142] width 13 height 13
checkbox input "true"
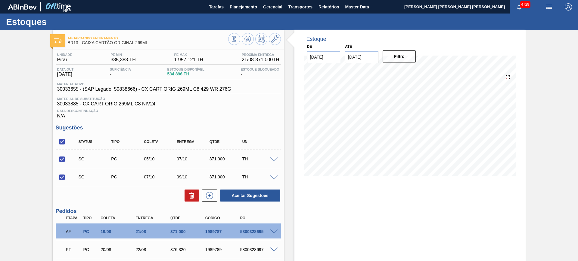
click at [183, 195] on div at bounding box center [189, 196] width 17 height 12
click at [188, 196] on icon at bounding box center [191, 195] width 7 height 7
checkbox input "false"
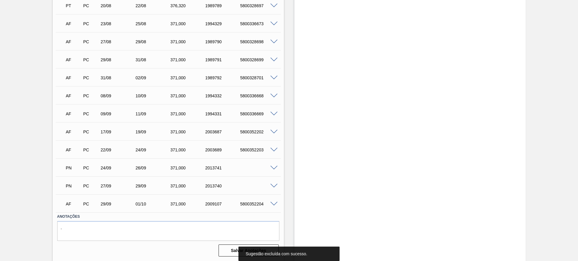
scroll to position [202, 0]
drag, startPoint x: 204, startPoint y: 170, endPoint x: 215, endPoint y: 170, distance: 10.2
click at [215, 170] on div "2013741" at bounding box center [223, 167] width 39 height 5
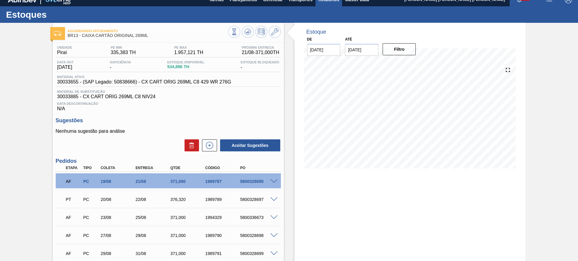
scroll to position [0, 0]
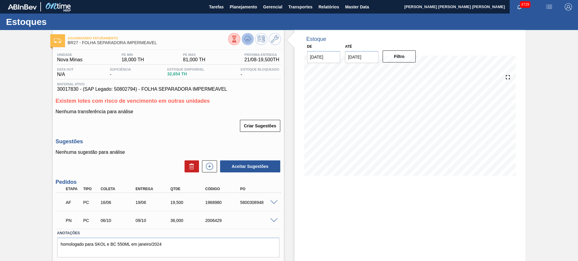
click at [247, 39] on icon at bounding box center [248, 39] width 4 height 3
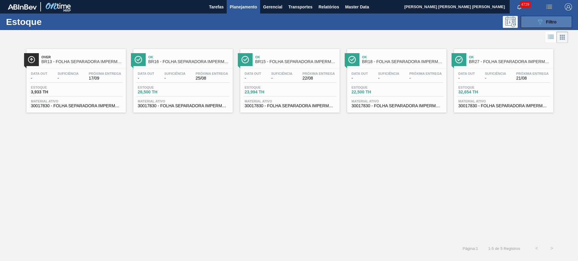
click at [525, 20] on button "089F7B8B-B2A5-4AFE-B5C0-19BA573D28AC Filtro" at bounding box center [545, 22] width 51 height 12
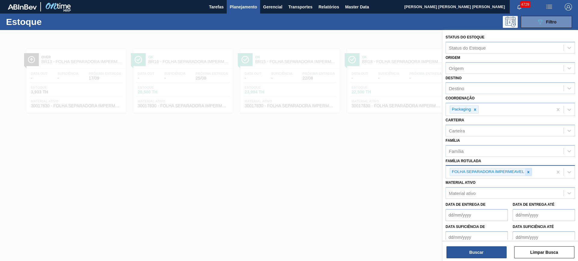
click at [529, 171] on icon at bounding box center [528, 172] width 2 height 2
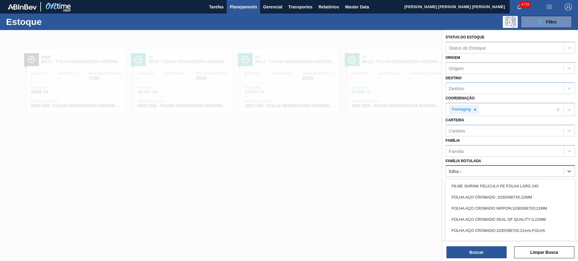
type Rotulada "folha se"
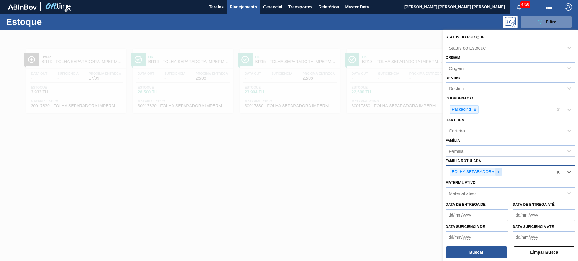
click at [499, 173] on icon at bounding box center [498, 172] width 4 height 4
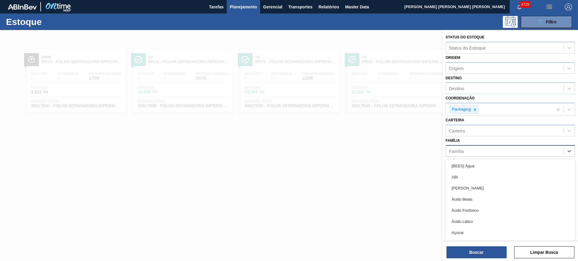
click at [486, 151] on div "Família" at bounding box center [505, 151] width 118 height 9
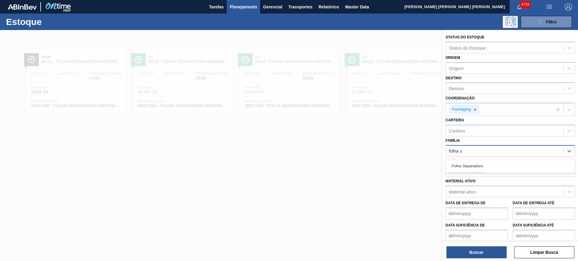
type input "folha se"
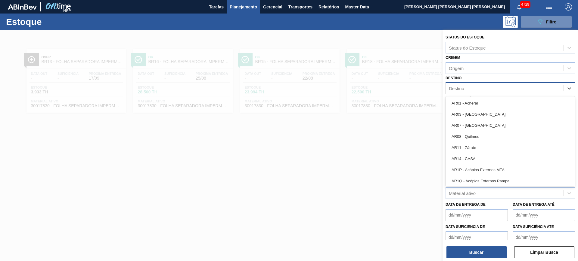
click at [466, 90] on div "Destino" at bounding box center [505, 88] width 118 height 9
type input "lage"
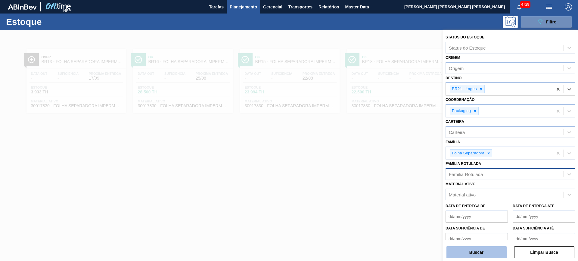
click at [489, 253] on button "Buscar" at bounding box center [476, 253] width 60 height 12
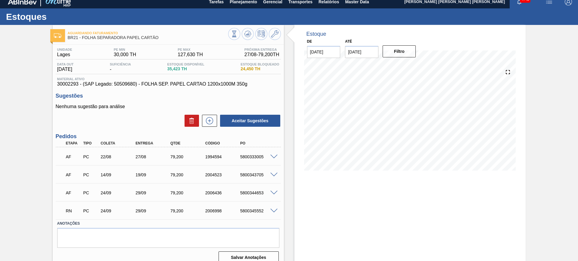
scroll to position [13, 0]
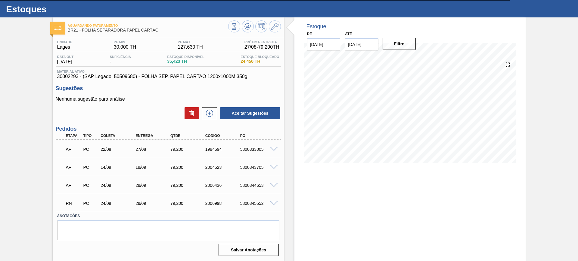
click at [273, 187] on span at bounding box center [273, 186] width 7 height 5
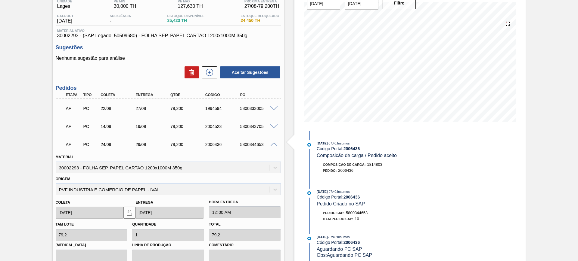
scroll to position [125, 0]
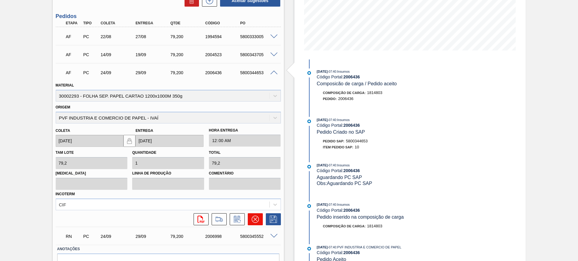
click at [250, 223] on button at bounding box center [255, 220] width 15 height 12
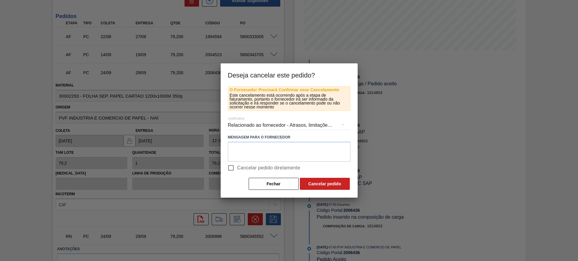
drag, startPoint x: 243, startPoint y: 167, endPoint x: 265, endPoint y: 172, distance: 23.0
click at [247, 169] on span "Cancelar pedido diretamente" at bounding box center [268, 168] width 63 height 7
click at [253, 166] on span "Cancelar pedido diretamente" at bounding box center [268, 168] width 63 height 7
click at [237, 166] on input "Cancelar pedido diretamente" at bounding box center [230, 168] width 13 height 13
checkbox input "true"
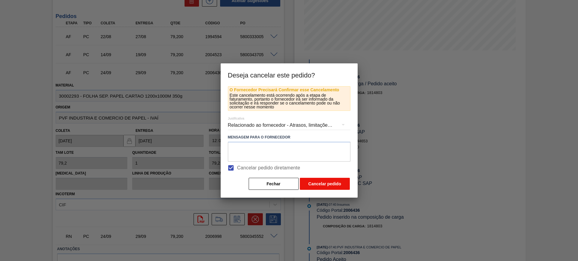
click at [334, 188] on button "Cancelar pedido" at bounding box center [325, 184] width 50 height 12
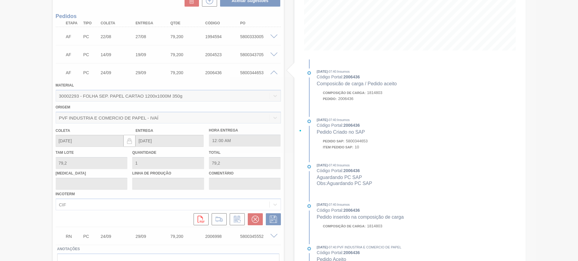
scroll to position [13, 0]
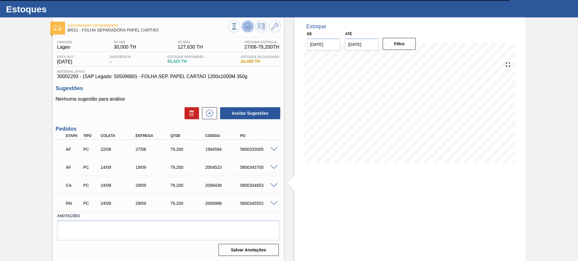
click at [237, 24] on icon at bounding box center [234, 26] width 7 height 7
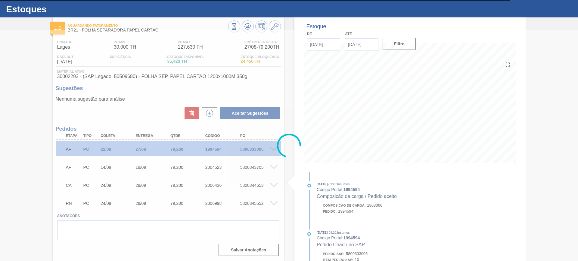
scroll to position [0, 0]
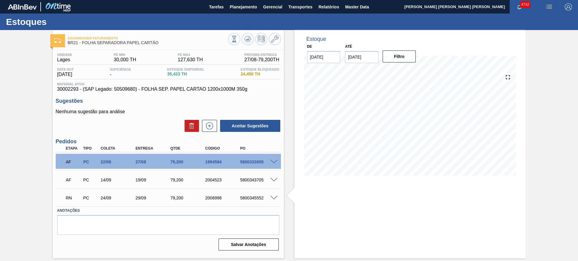
click at [273, 160] on span at bounding box center [273, 162] width 7 height 5
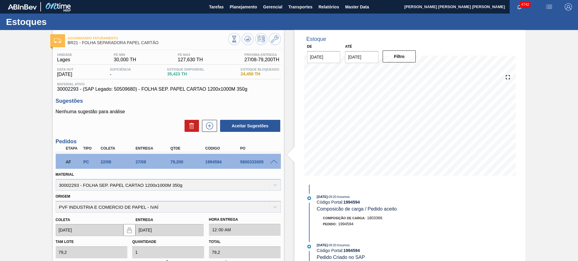
click at [273, 160] on span at bounding box center [273, 162] width 7 height 5
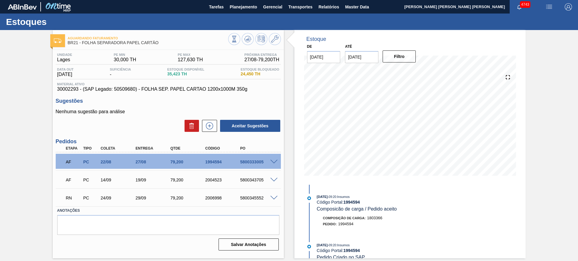
click at [276, 161] on span at bounding box center [273, 162] width 7 height 5
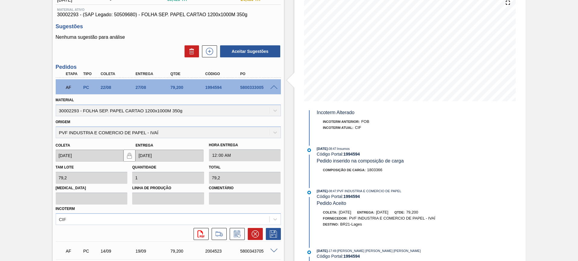
scroll to position [141, 0]
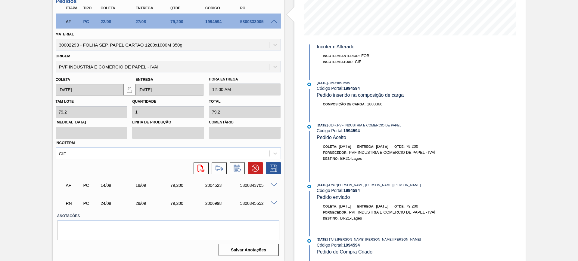
click at [274, 20] on span at bounding box center [273, 22] width 7 height 5
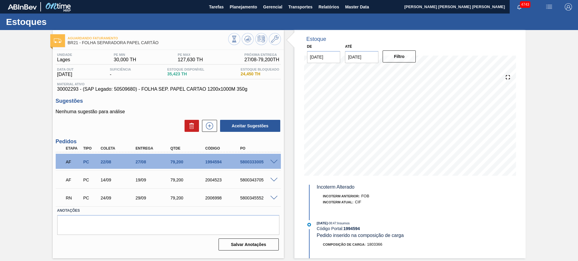
click at [274, 162] on span at bounding box center [273, 162] width 7 height 5
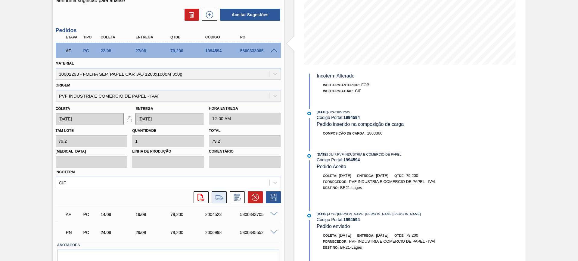
scroll to position [113, 0]
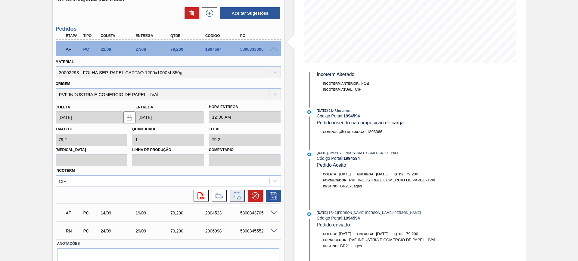
click at [234, 195] on icon at bounding box center [237, 196] width 10 height 7
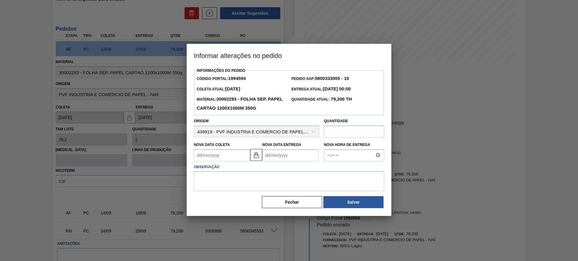
click at [274, 156] on Entrega1994594 "Nova Data Entrega" at bounding box center [290, 156] width 56 height 12
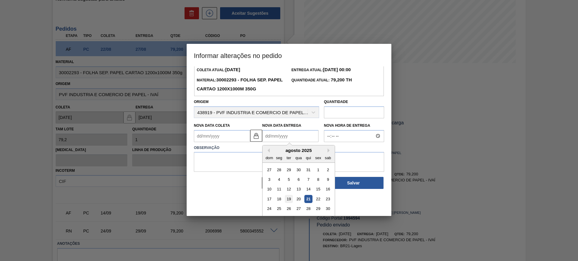
scroll to position [30, 0]
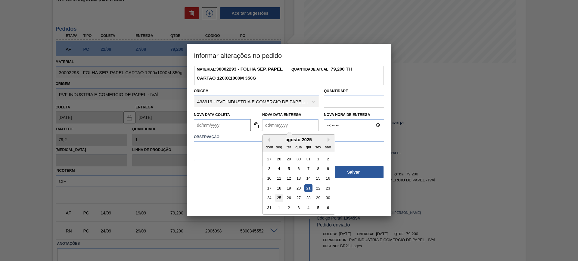
click at [278, 199] on div "25" at bounding box center [279, 198] width 8 height 8
type Coleta1994594 "20/08/2025"
type Entrega1994594 "[DATE]"
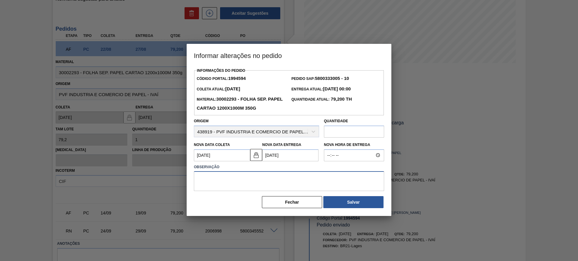
click at [269, 182] on textarea at bounding box center [289, 181] width 190 height 20
type textarea "AJUSTE DATA"
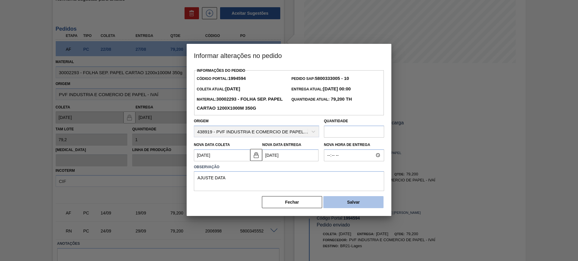
click at [352, 204] on button "Salvar" at bounding box center [353, 202] width 60 height 12
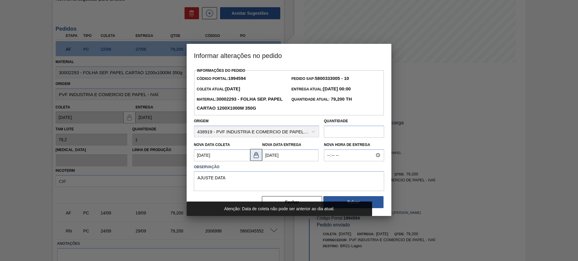
click at [255, 156] on img at bounding box center [255, 155] width 7 height 7
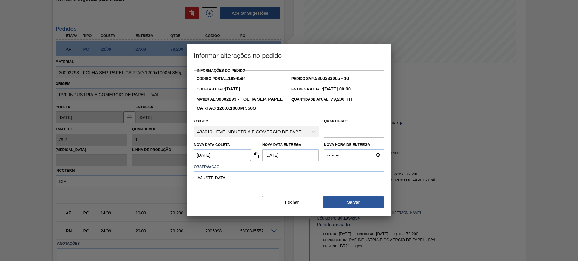
click at [234, 155] on Coleta1994594 "20/08/2025" at bounding box center [222, 156] width 56 height 12
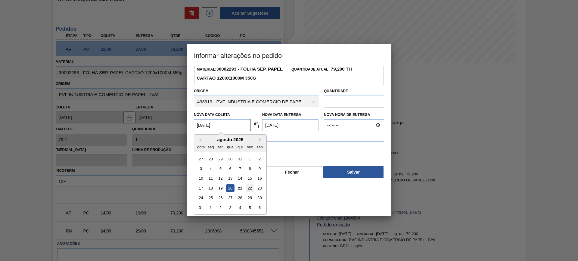
click at [249, 190] on div "22" at bounding box center [250, 188] width 8 height 8
type Coleta1994594 "22/08/2025"
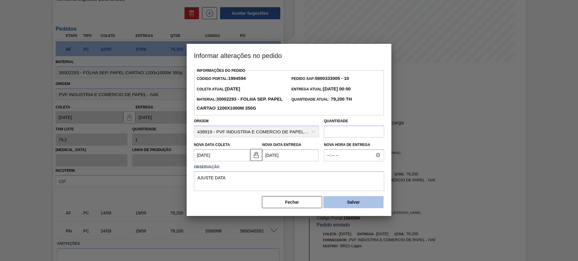
click at [345, 202] on button "Salvar" at bounding box center [353, 202] width 60 height 12
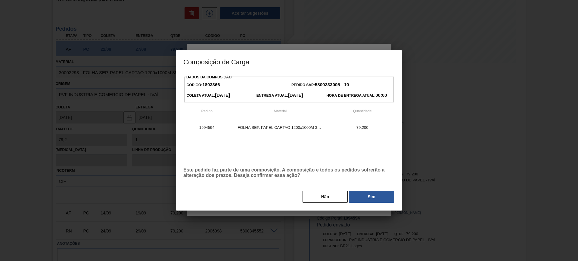
drag, startPoint x: 370, startPoint y: 194, endPoint x: 366, endPoint y: 192, distance: 4.3
click at [370, 195] on button "Sim" at bounding box center [371, 197] width 45 height 12
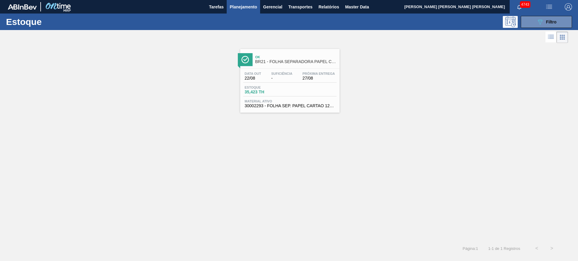
drag, startPoint x: 532, startPoint y: 11, endPoint x: 533, endPoint y: 15, distance: 4.4
click at [532, 13] on div "4743" at bounding box center [524, 7] width 30 height 14
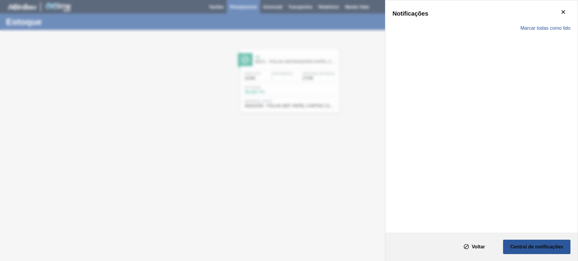
click at [536, 19] on div "Notificações" at bounding box center [481, 14] width 178 height 12
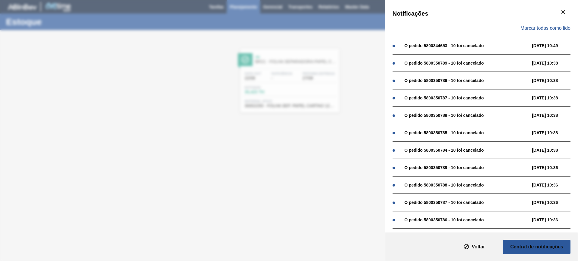
click at [354, 101] on div "Notificações Marcar todas como lido O pedido 5800344653 - 10 foi cancelado 21/0…" at bounding box center [289, 130] width 578 height 261
click at [560, 14] on icon "botão de ícone" at bounding box center [562, 11] width 7 height 7
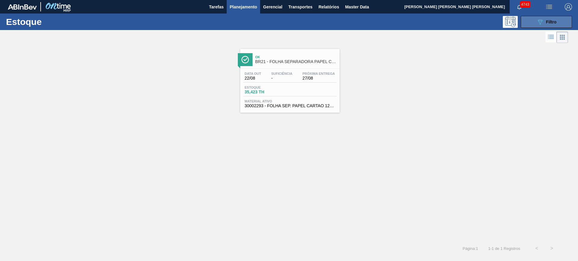
click at [535, 27] on button "089F7B8B-B2A5-4AFE-B5C0-19BA573D28AC Filtro" at bounding box center [545, 22] width 51 height 12
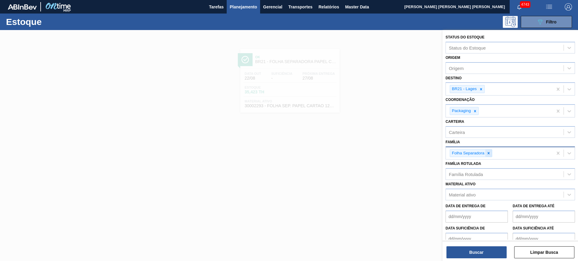
click at [486, 155] on icon at bounding box center [488, 153] width 4 height 4
click at [482, 90] on icon at bounding box center [481, 89] width 4 height 4
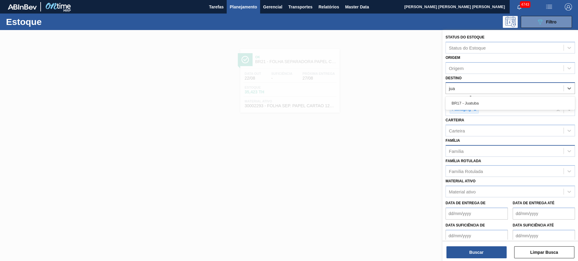
type input "juat"
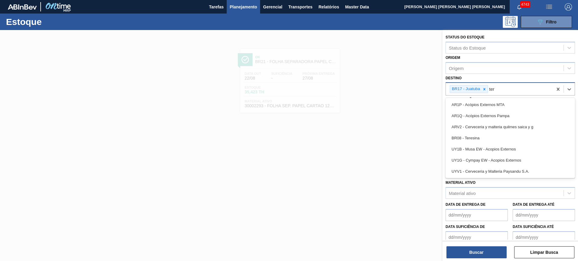
type input "tere"
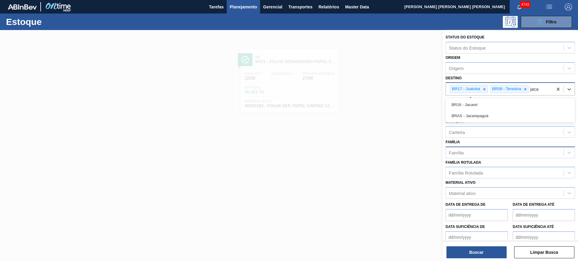
type input "jacar"
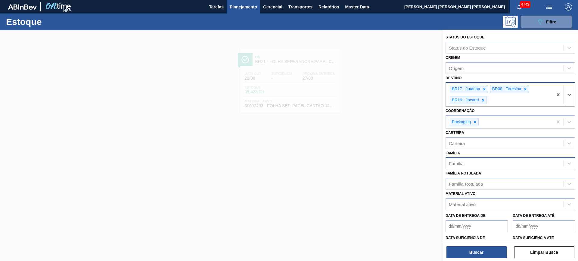
click at [473, 165] on div "Família" at bounding box center [505, 163] width 118 height 9
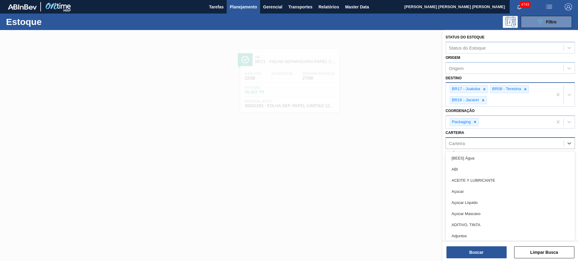
click at [472, 149] on div "Carteira" at bounding box center [509, 143] width 129 height 12
click at [483, 134] on div "Carteira option [BEES] Água focused, 1 of 101. 101 results available. Use Up an…" at bounding box center [509, 139] width 129 height 20
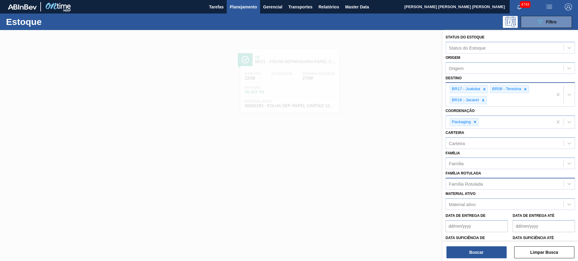
click at [491, 183] on div "Família Rotulada" at bounding box center [505, 184] width 118 height 9
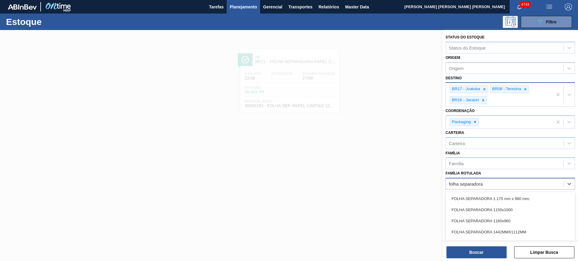
type Rotulada "folha separadora p"
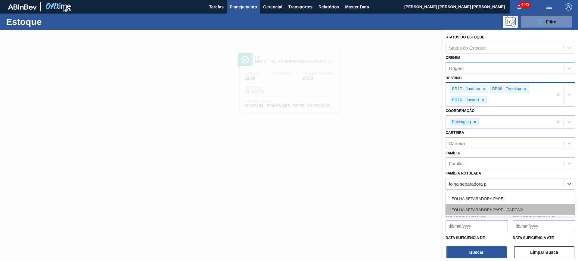
click at [489, 208] on div "FOLHA SEPARADORA PAPEL CARTÃO" at bounding box center [509, 210] width 129 height 11
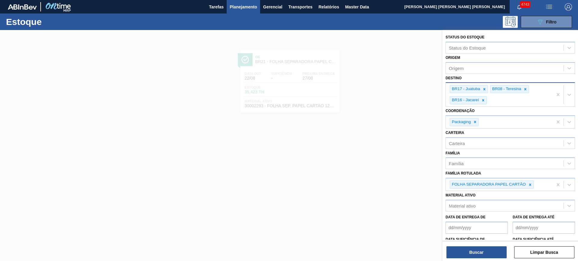
click at [488, 260] on div "Status do Estoque Status do Estoque Origem Origem Destino BR17 - Juatuba BR08 -…" at bounding box center [509, 146] width 135 height 233
click at [486, 256] on button "Buscar" at bounding box center [476, 253] width 60 height 12
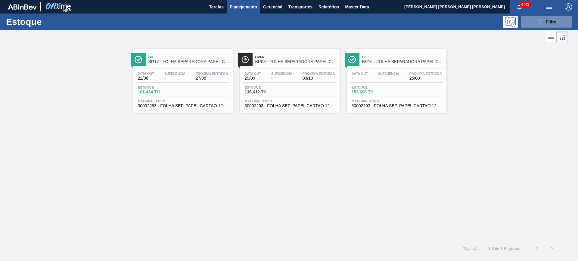
drag, startPoint x: 253, startPoint y: 91, endPoint x: 208, endPoint y: 88, distance: 45.2
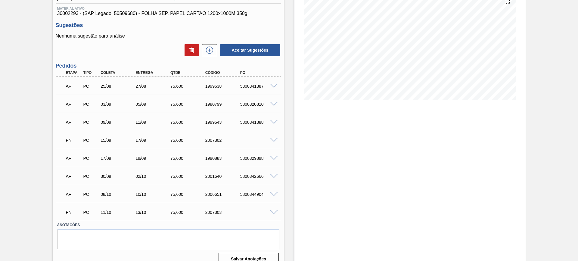
scroll to position [85, 0]
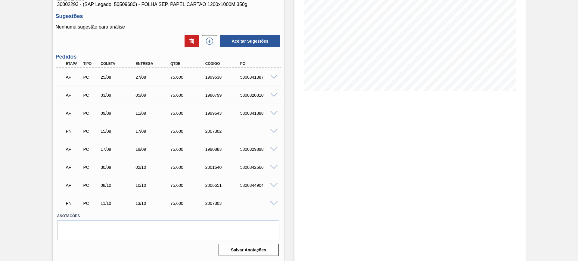
click at [273, 133] on span at bounding box center [273, 131] width 7 height 5
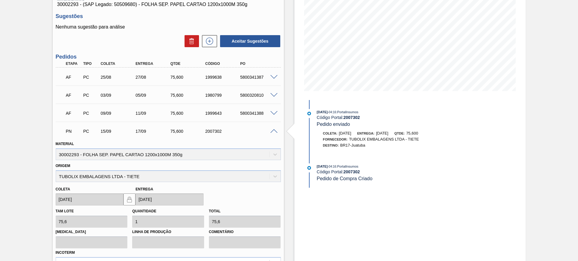
scroll to position [160, 0]
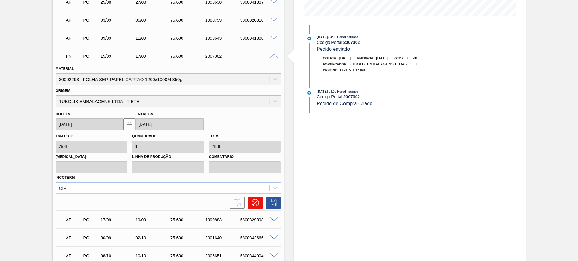
click at [253, 202] on icon at bounding box center [255, 202] width 7 height 7
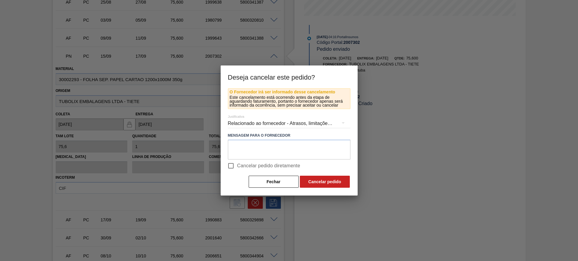
click at [253, 168] on span "Cancelar pedido diretamente" at bounding box center [268, 165] width 63 height 7
click at [237, 168] on input "Cancelar pedido diretamente" at bounding box center [230, 166] width 13 height 13
checkbox input "true"
click at [322, 181] on button "Cancelar pedido" at bounding box center [325, 182] width 50 height 12
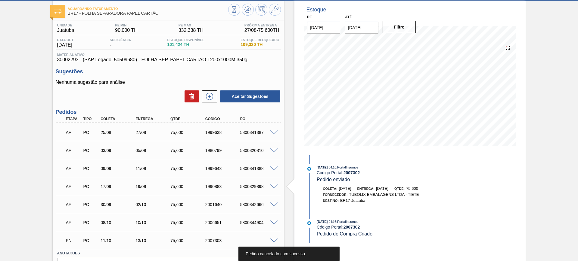
scroll to position [29, 0]
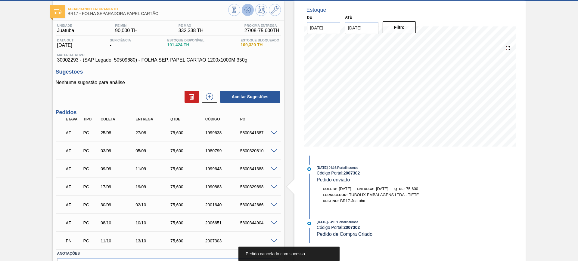
click at [247, 10] on icon at bounding box center [248, 9] width 4 height 3
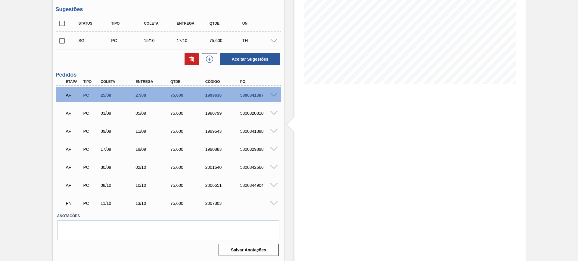
scroll to position [0, 0]
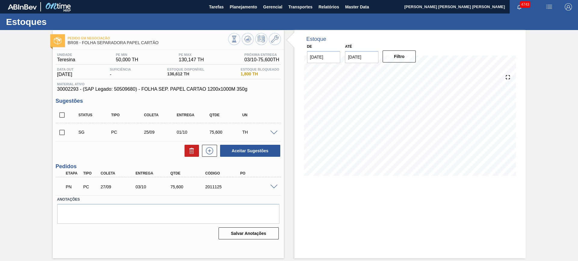
click at [60, 118] on input "checkbox" at bounding box center [62, 115] width 13 height 13
checkbox input "true"
click at [190, 152] on icon at bounding box center [191, 150] width 7 height 7
checkbox input "false"
